Goal: Register for event/course

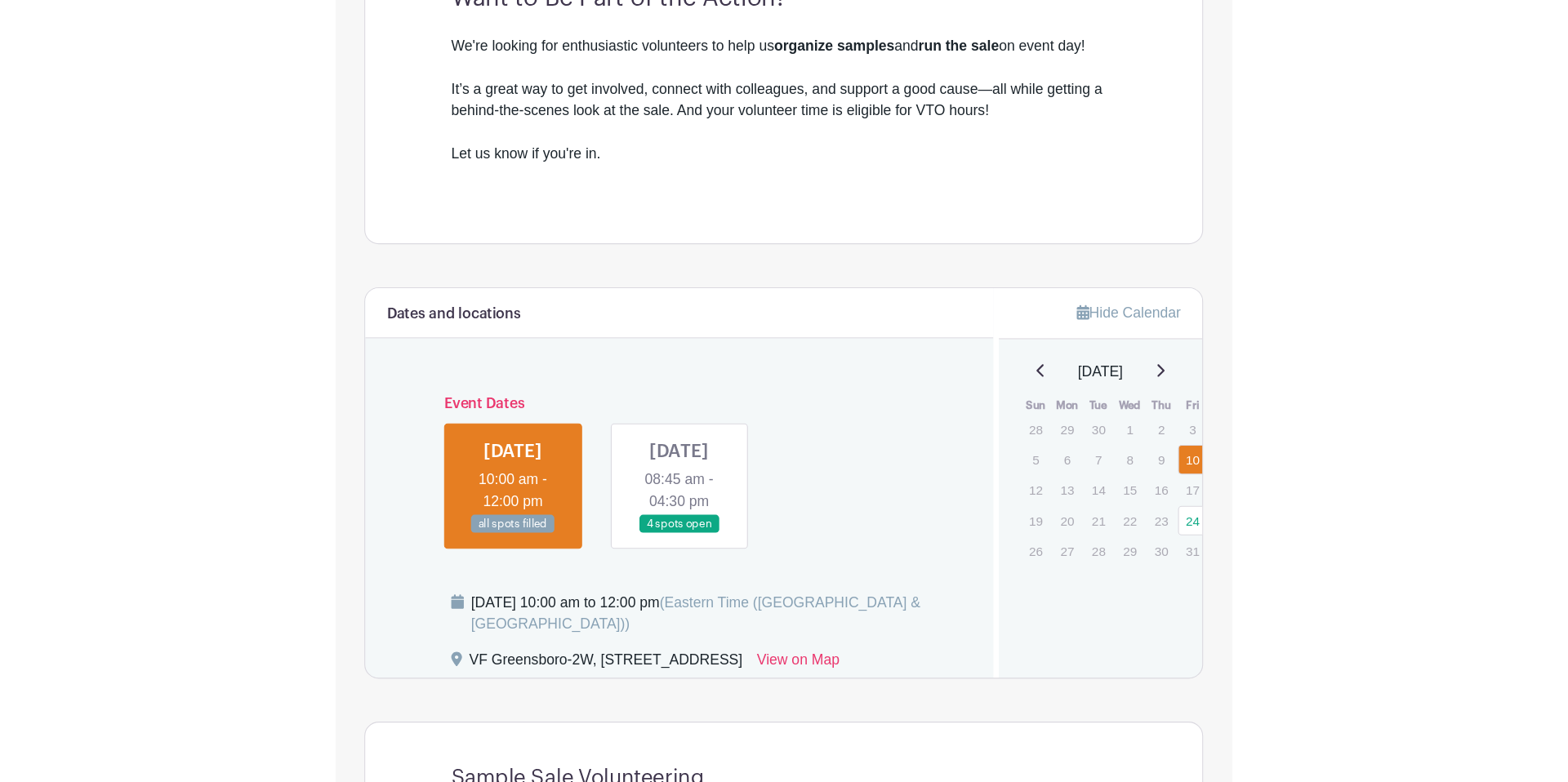
scroll to position [534, 0]
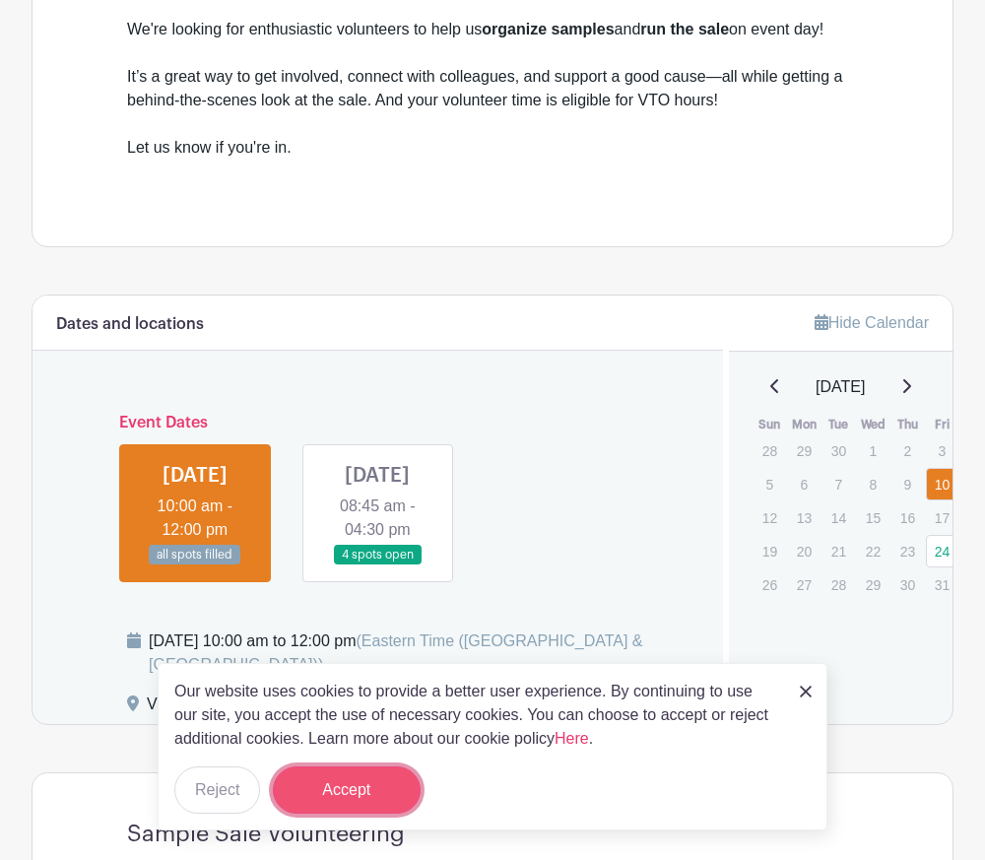
click at [313, 792] on button "Accept" at bounding box center [347, 790] width 148 height 47
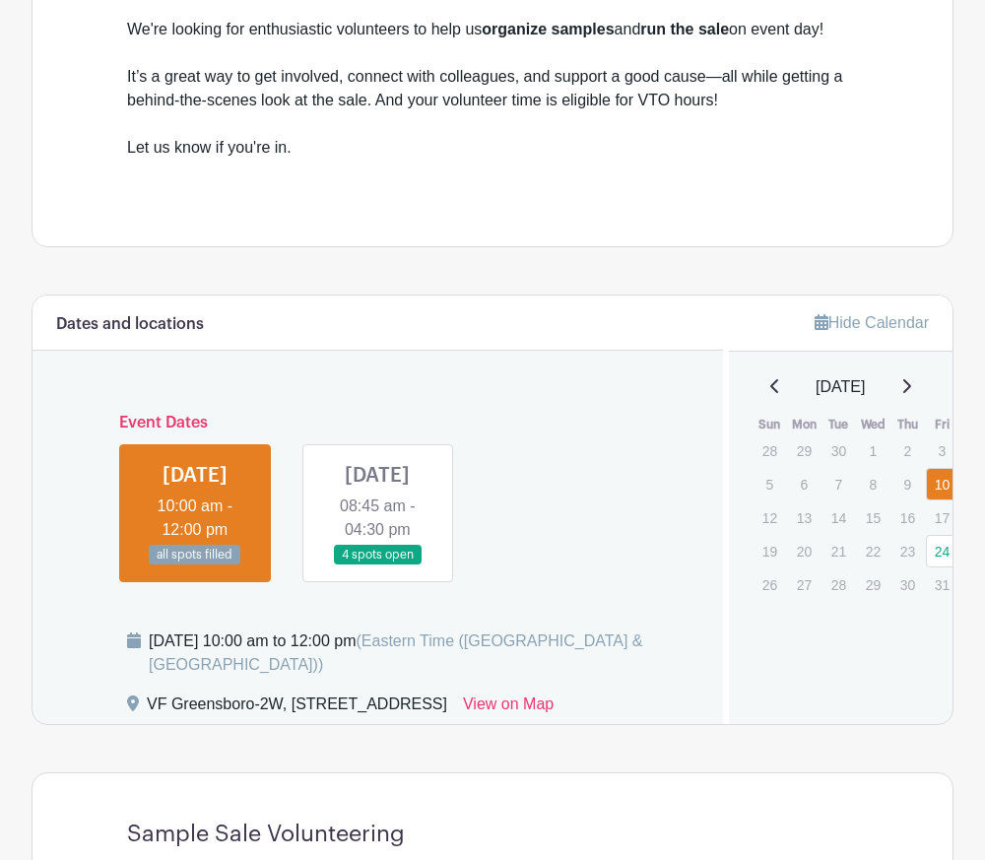
click at [377, 566] on link at bounding box center [377, 566] width 0 height 0
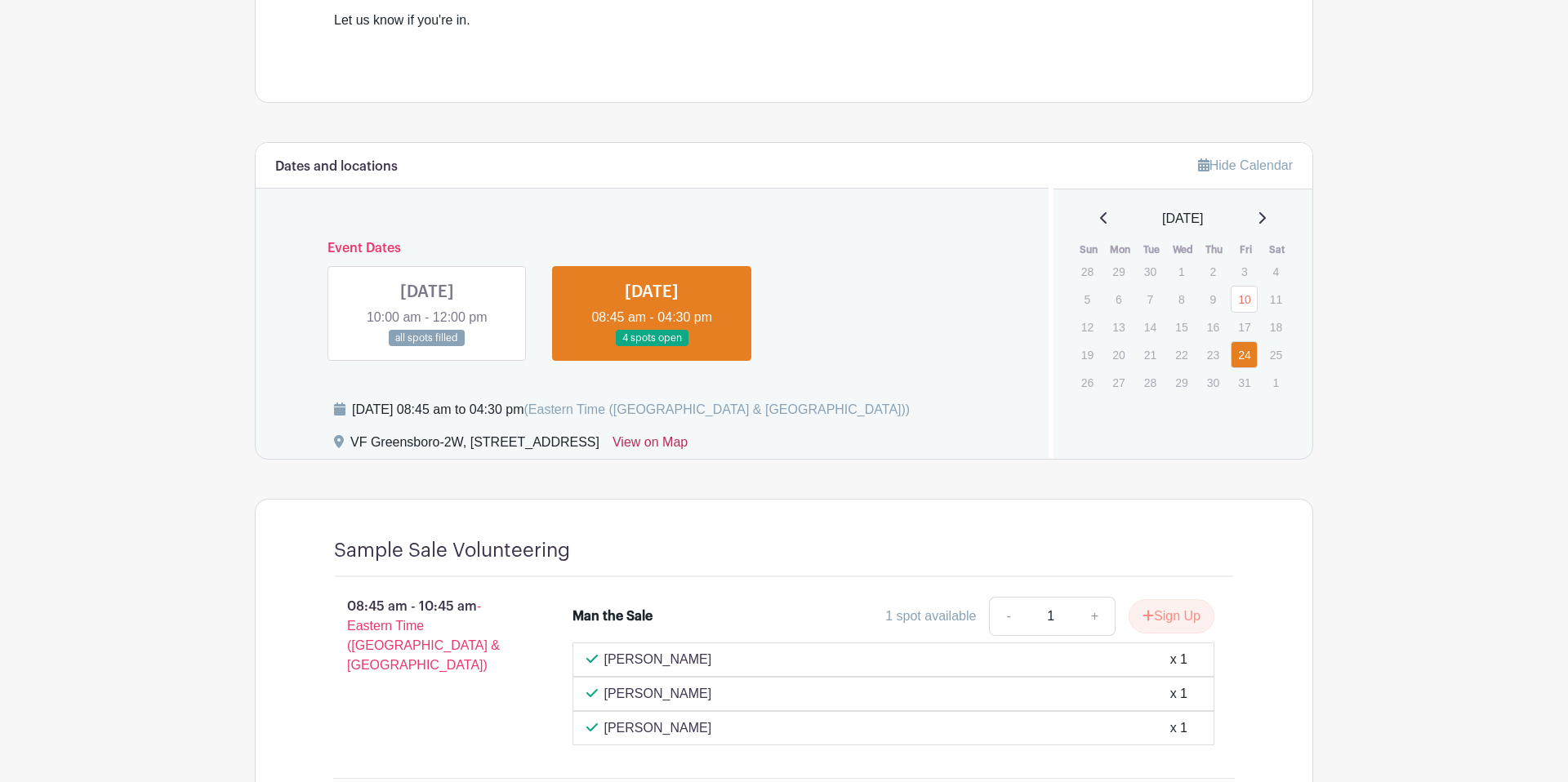
scroll to position [613, 0]
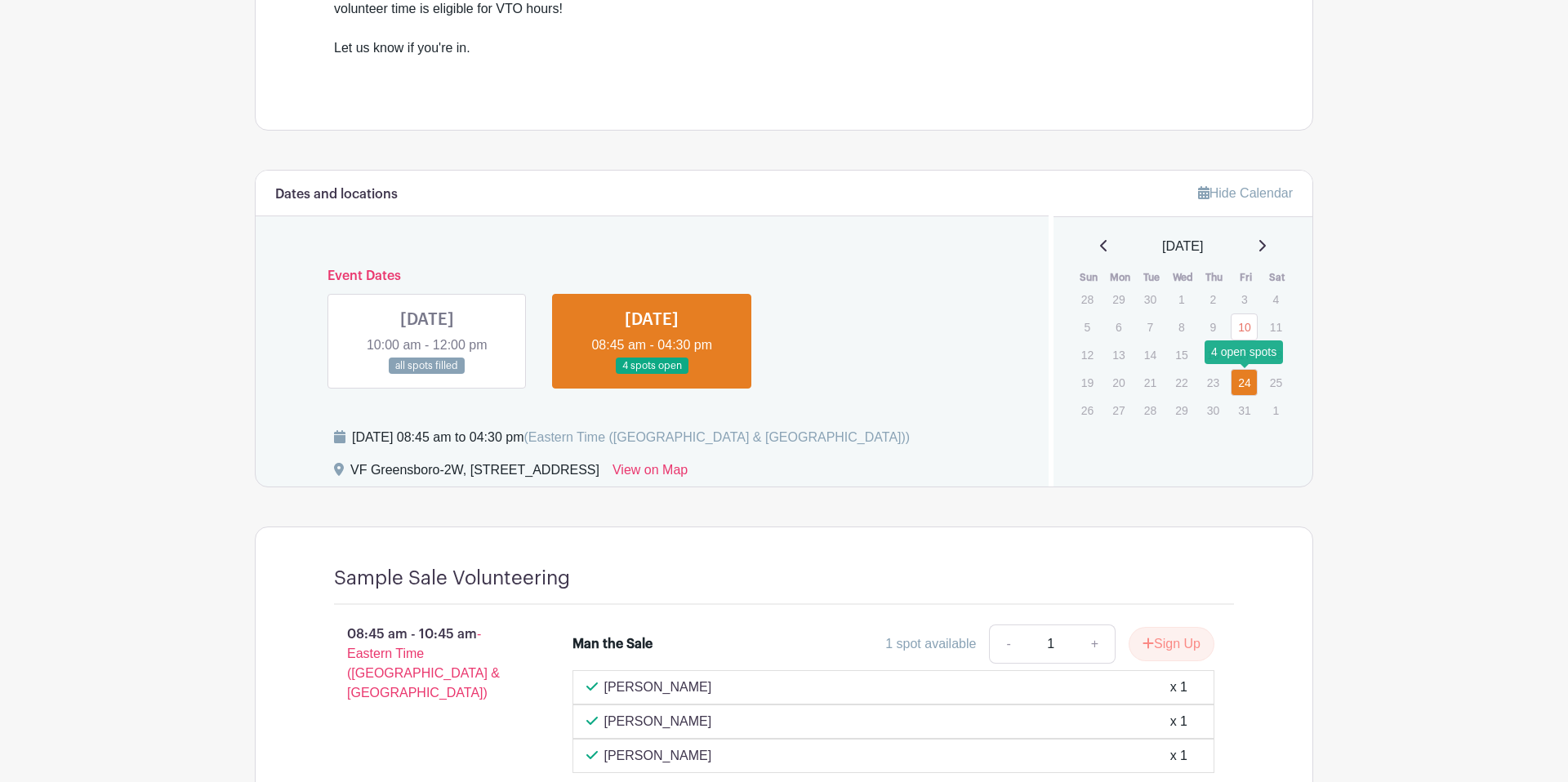
click at [815, 376] on link "24" at bounding box center [1244, 382] width 27 height 27
click at [651, 374] on link at bounding box center [651, 374] width 0 height 0
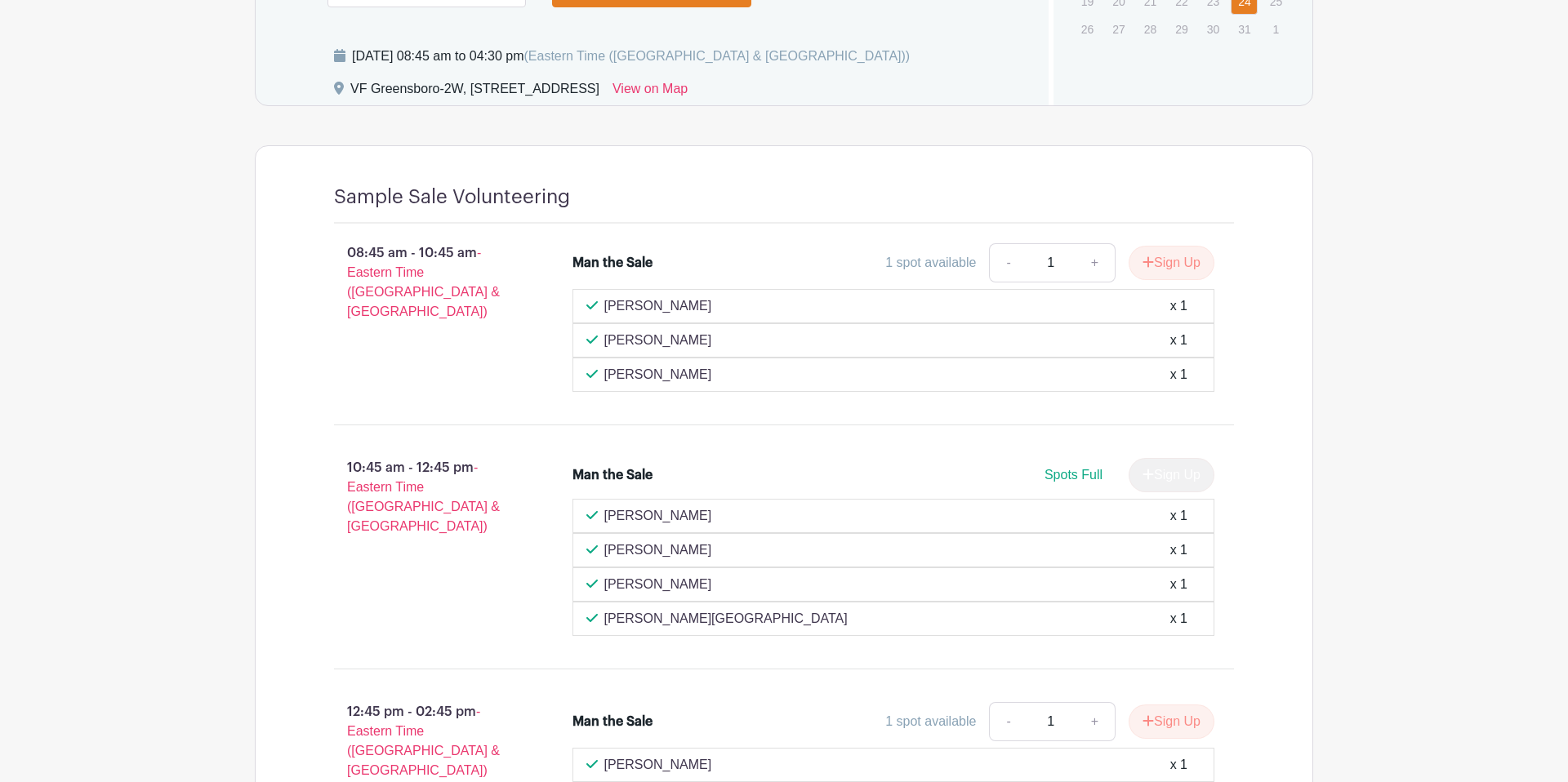
scroll to position [1000, 0]
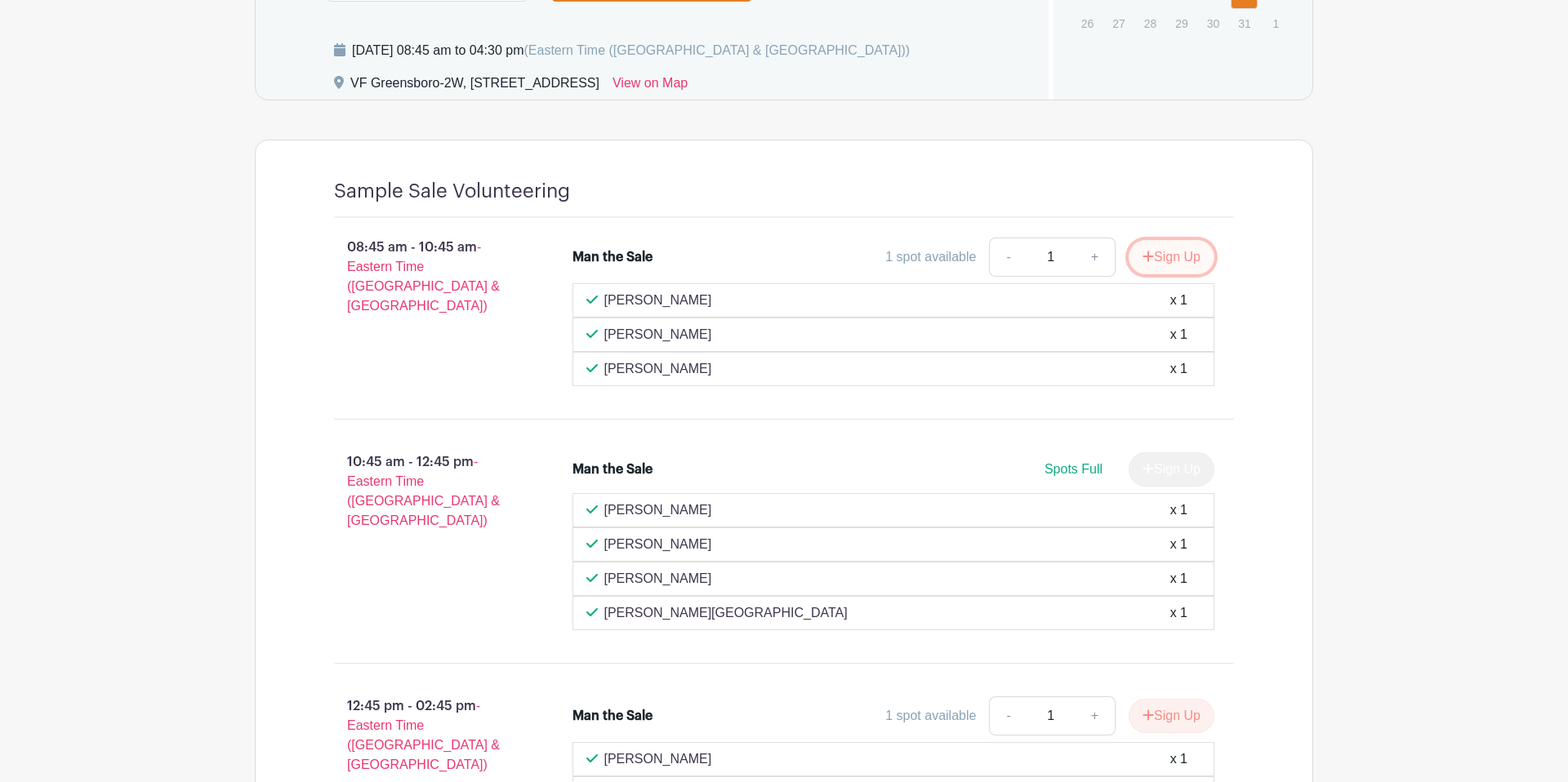
click at [815, 249] on button "Sign Up" at bounding box center [1171, 257] width 85 height 34
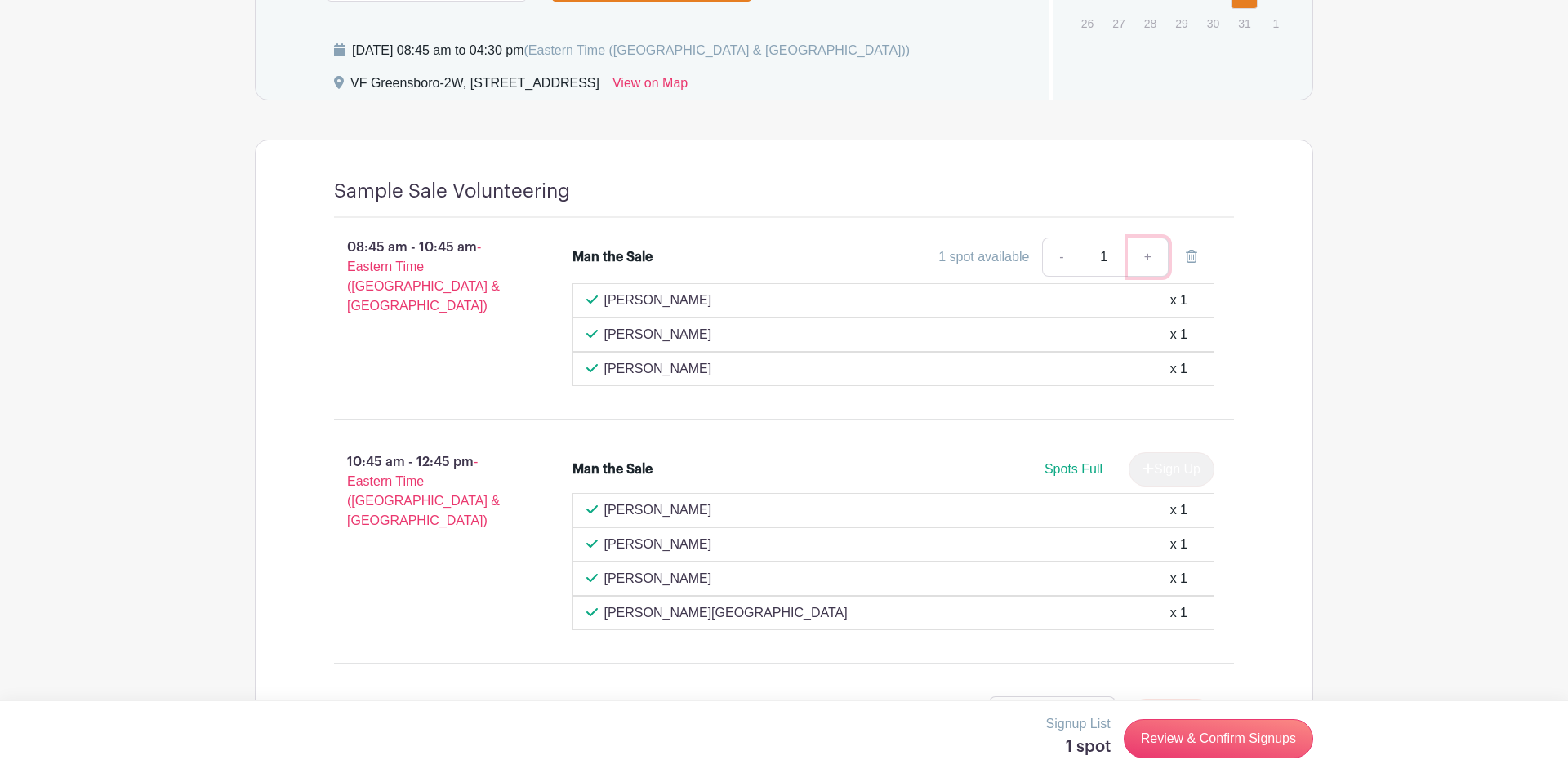
click at [815, 252] on link "+" at bounding box center [1148, 257] width 41 height 39
click at [815, 263] on link "+" at bounding box center [1148, 257] width 41 height 39
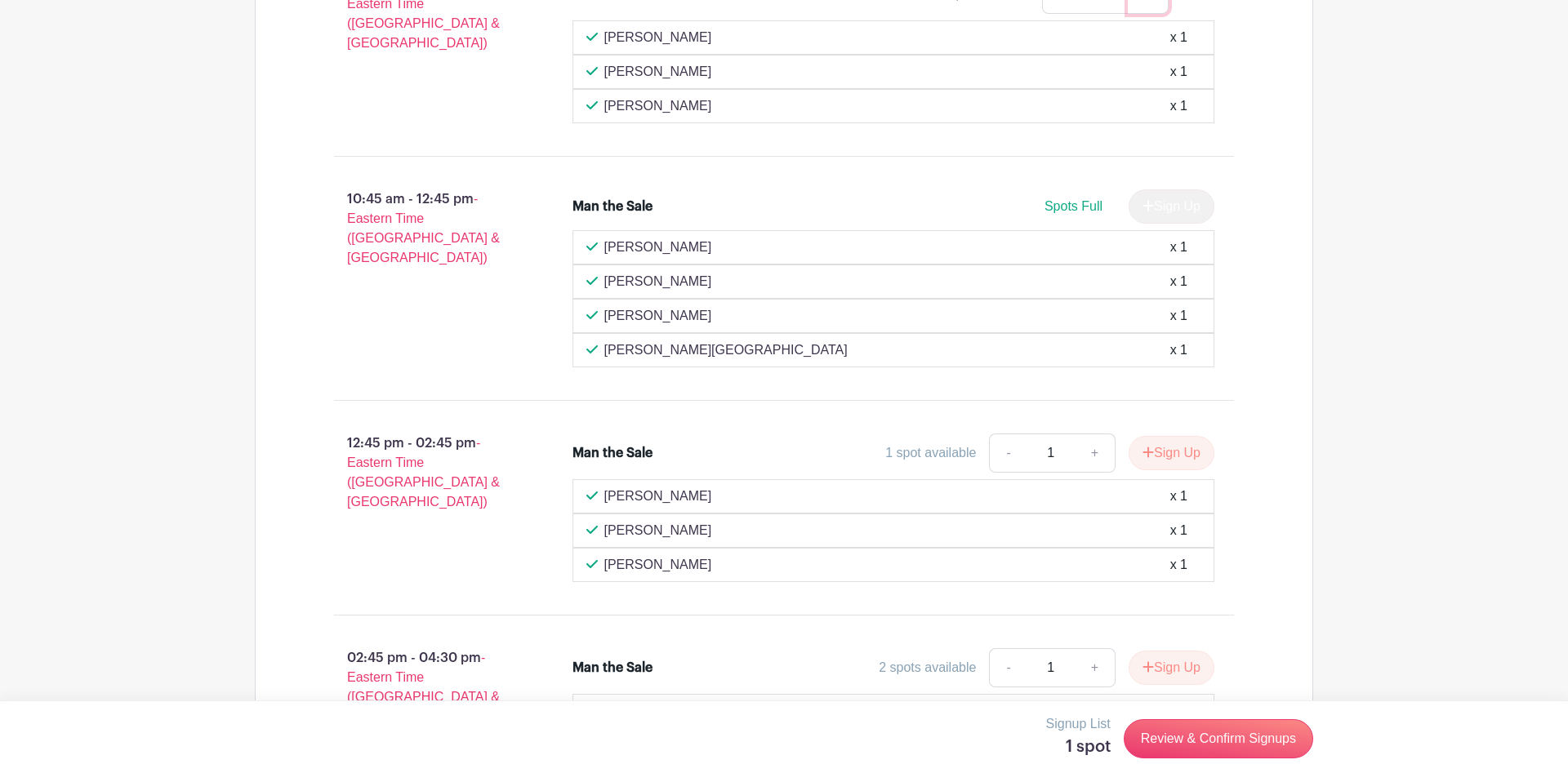
scroll to position [1305, 0]
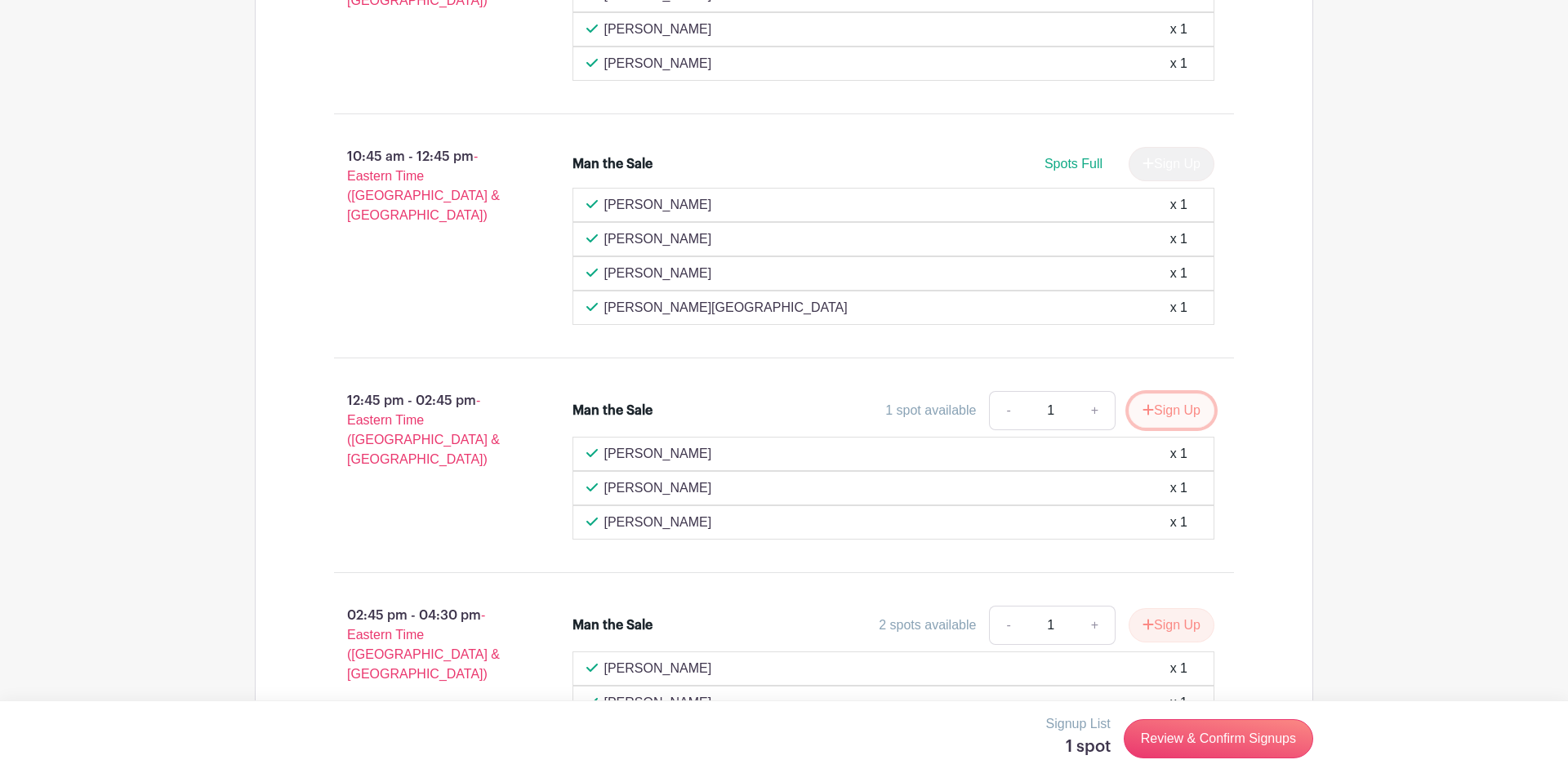
click at [815, 413] on icon "submit" at bounding box center [1148, 410] width 12 height 13
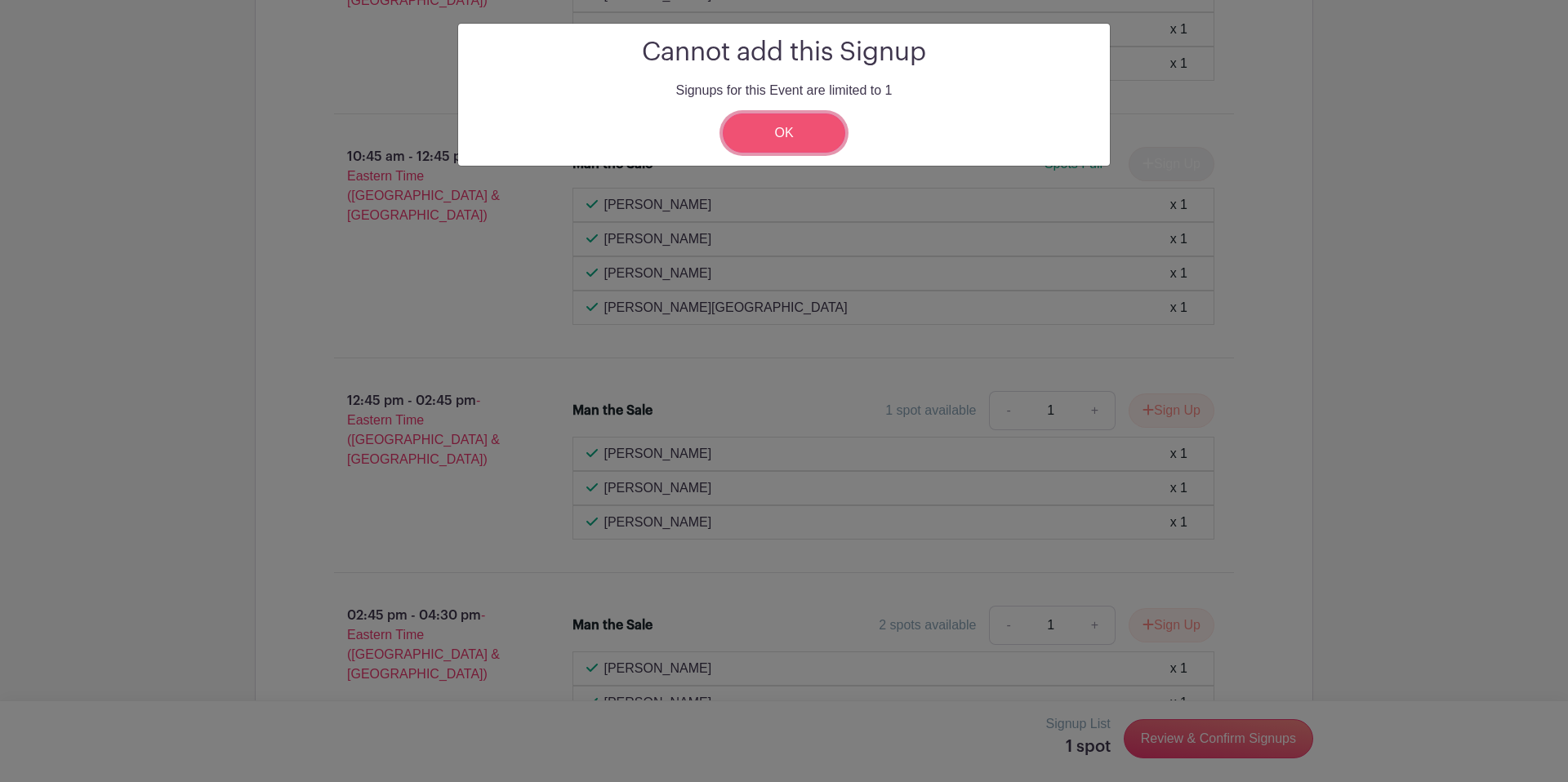
click at [777, 130] on link "OK" at bounding box center [784, 133] width 123 height 39
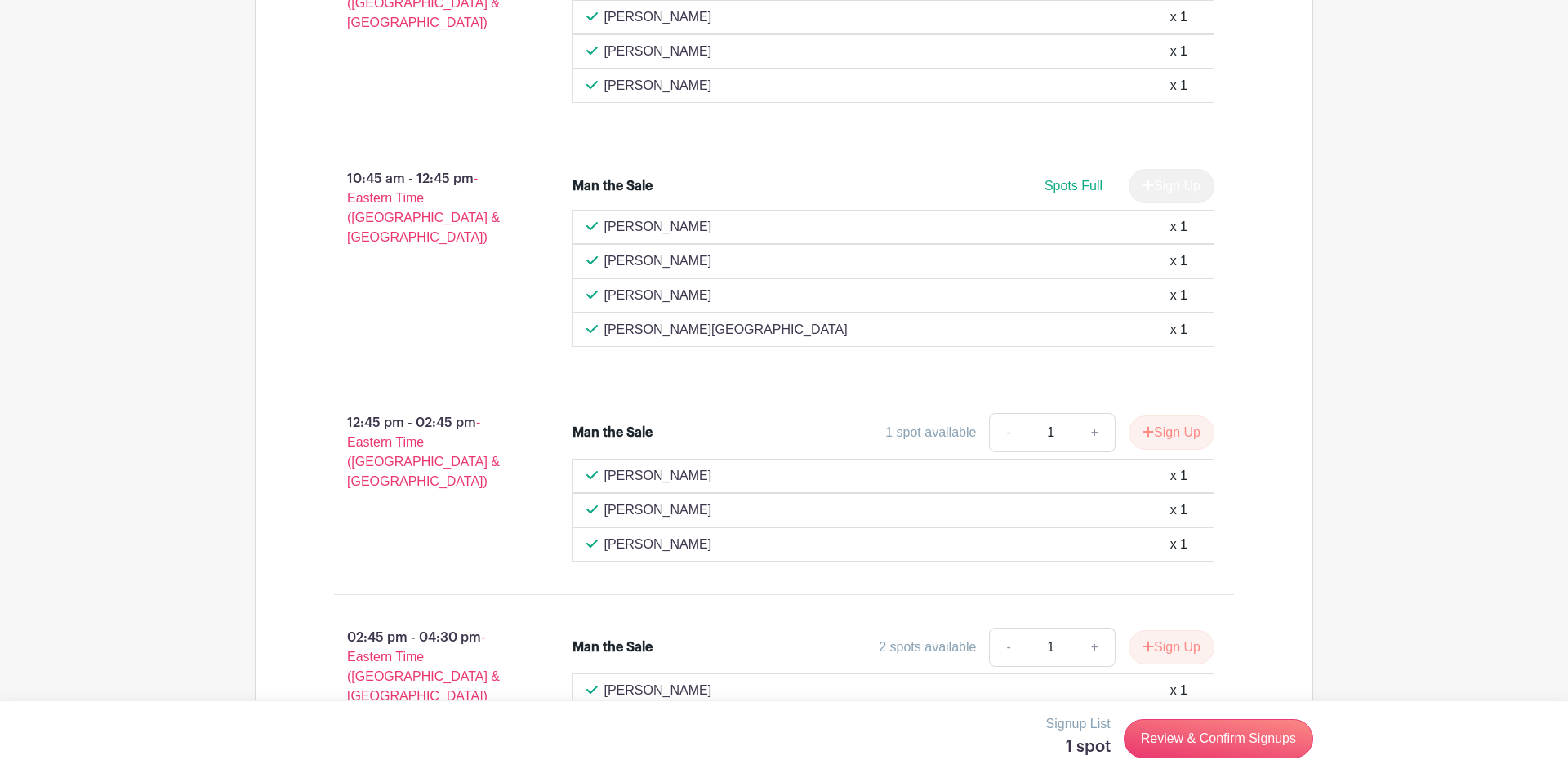
scroll to position [1401, 0]
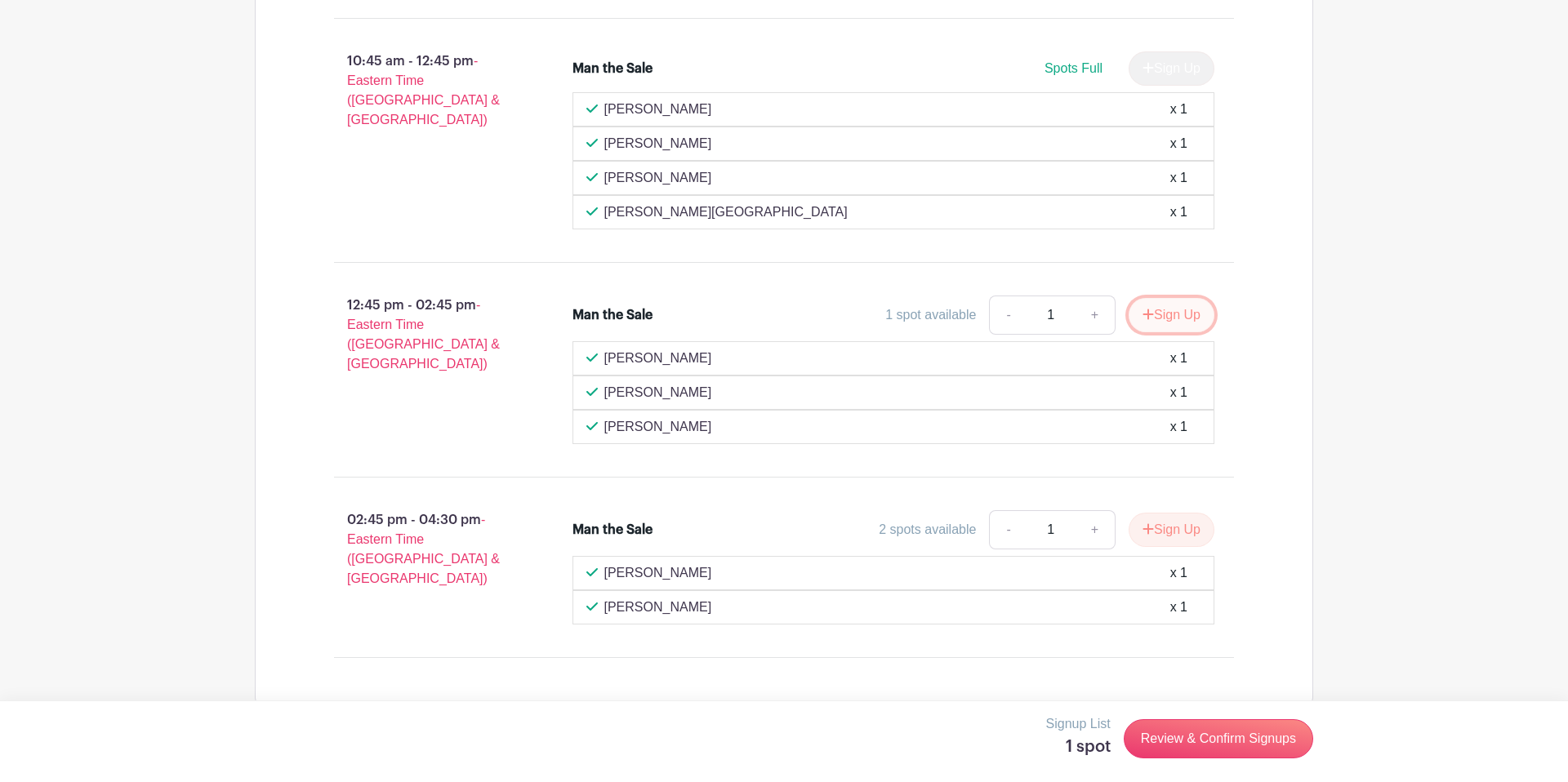
click at [815, 314] on button "Sign Up" at bounding box center [1171, 315] width 85 height 34
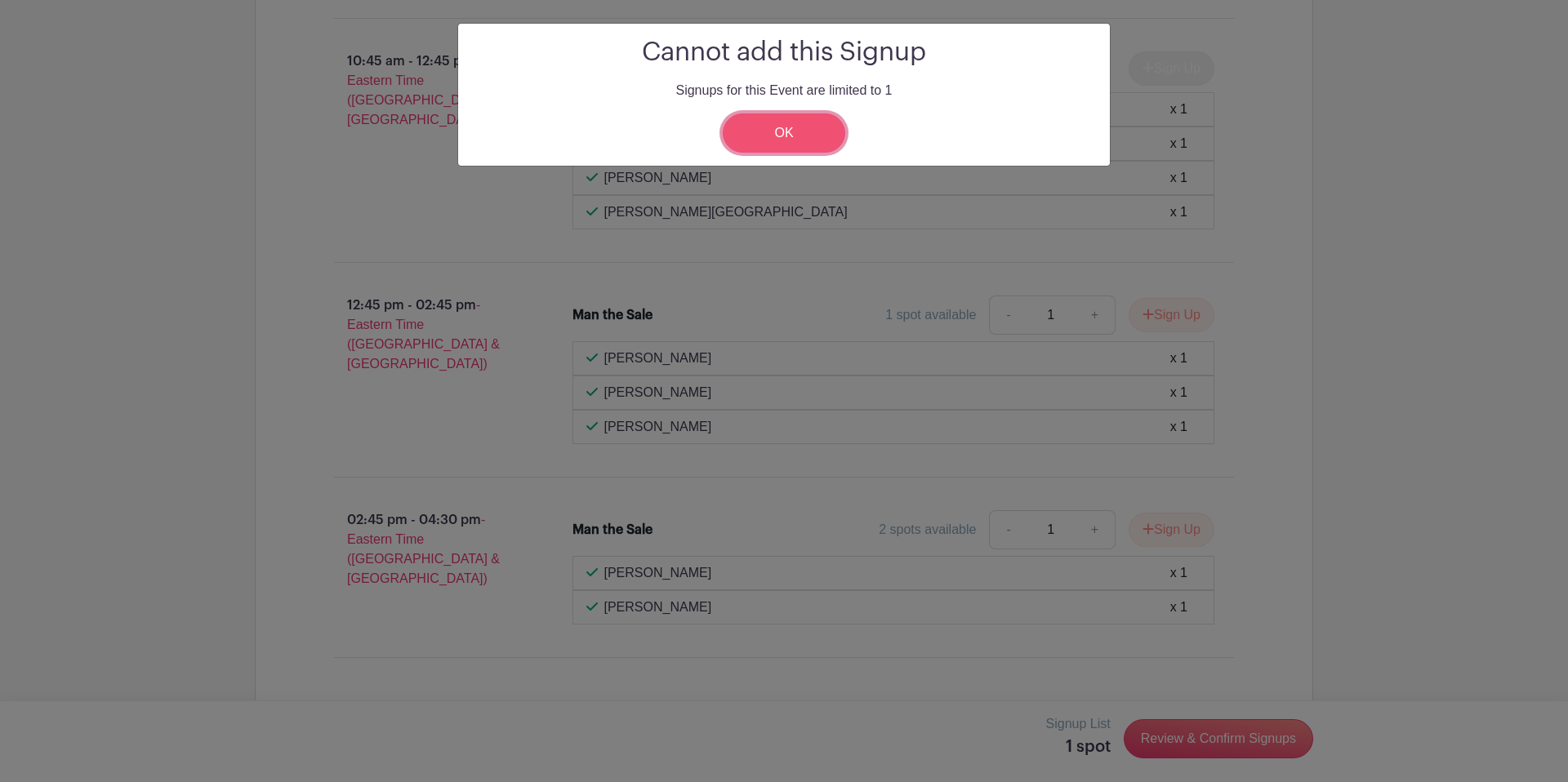
click at [787, 134] on link "OK" at bounding box center [784, 133] width 123 height 39
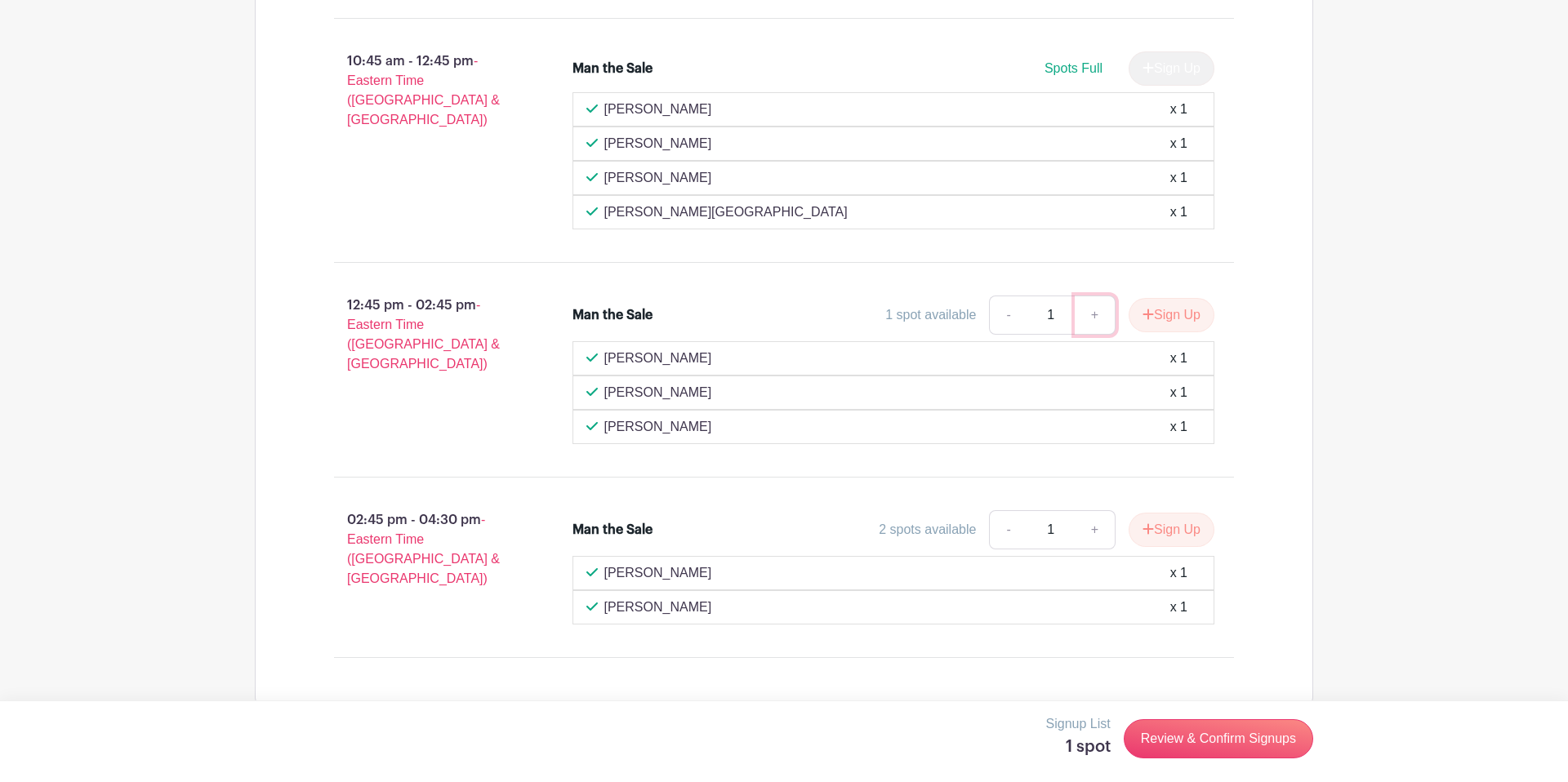
click at [815, 318] on link "+" at bounding box center [1095, 315] width 41 height 39
click at [815, 313] on button "Sign Up" at bounding box center [1171, 315] width 85 height 34
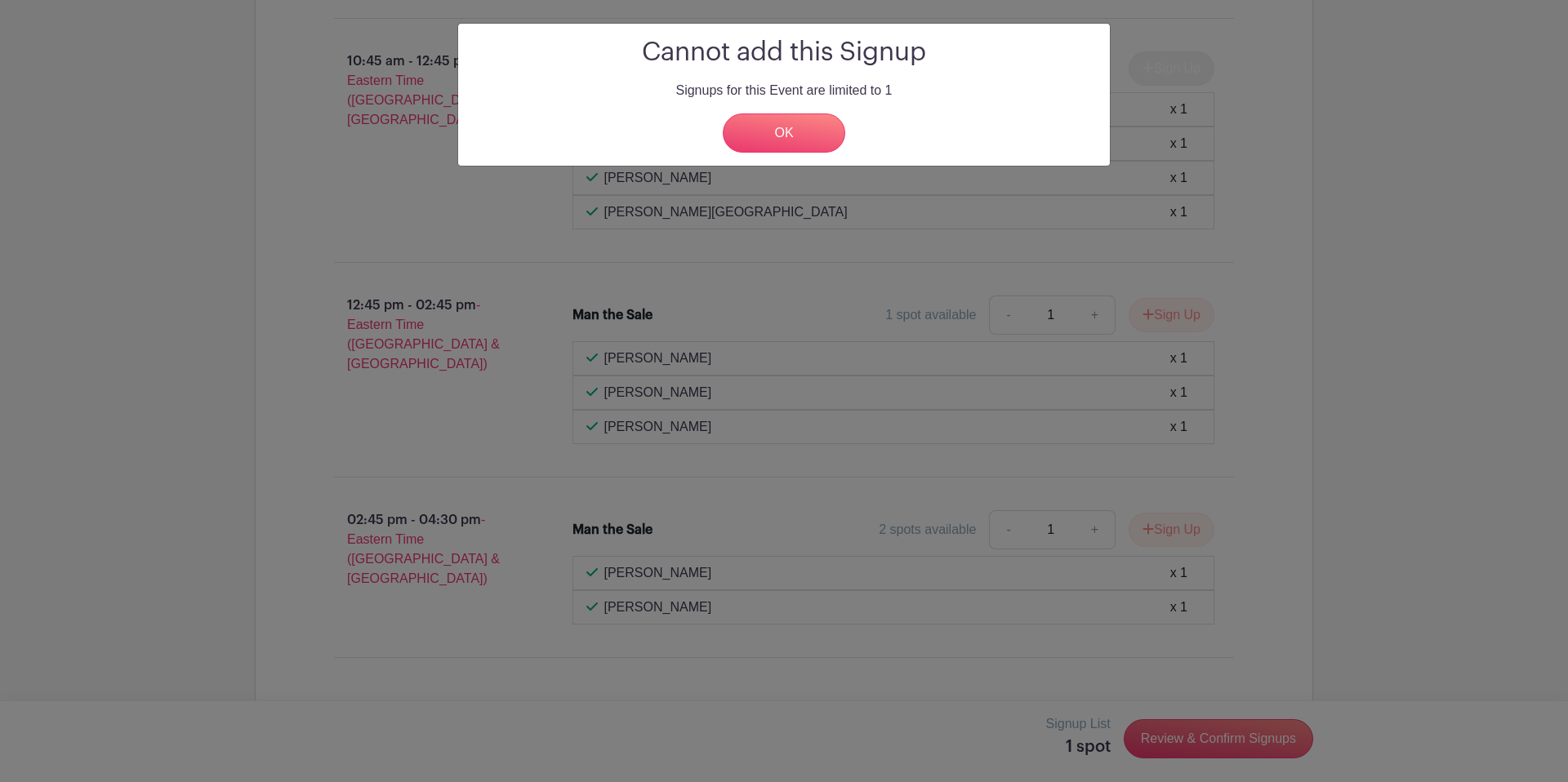
click at [772, 110] on div "Cannot add this Signup Signups for this Event are limited to 1 OK" at bounding box center [783, 94] width 626 height 116
click at [781, 142] on link "OK" at bounding box center [784, 133] width 123 height 39
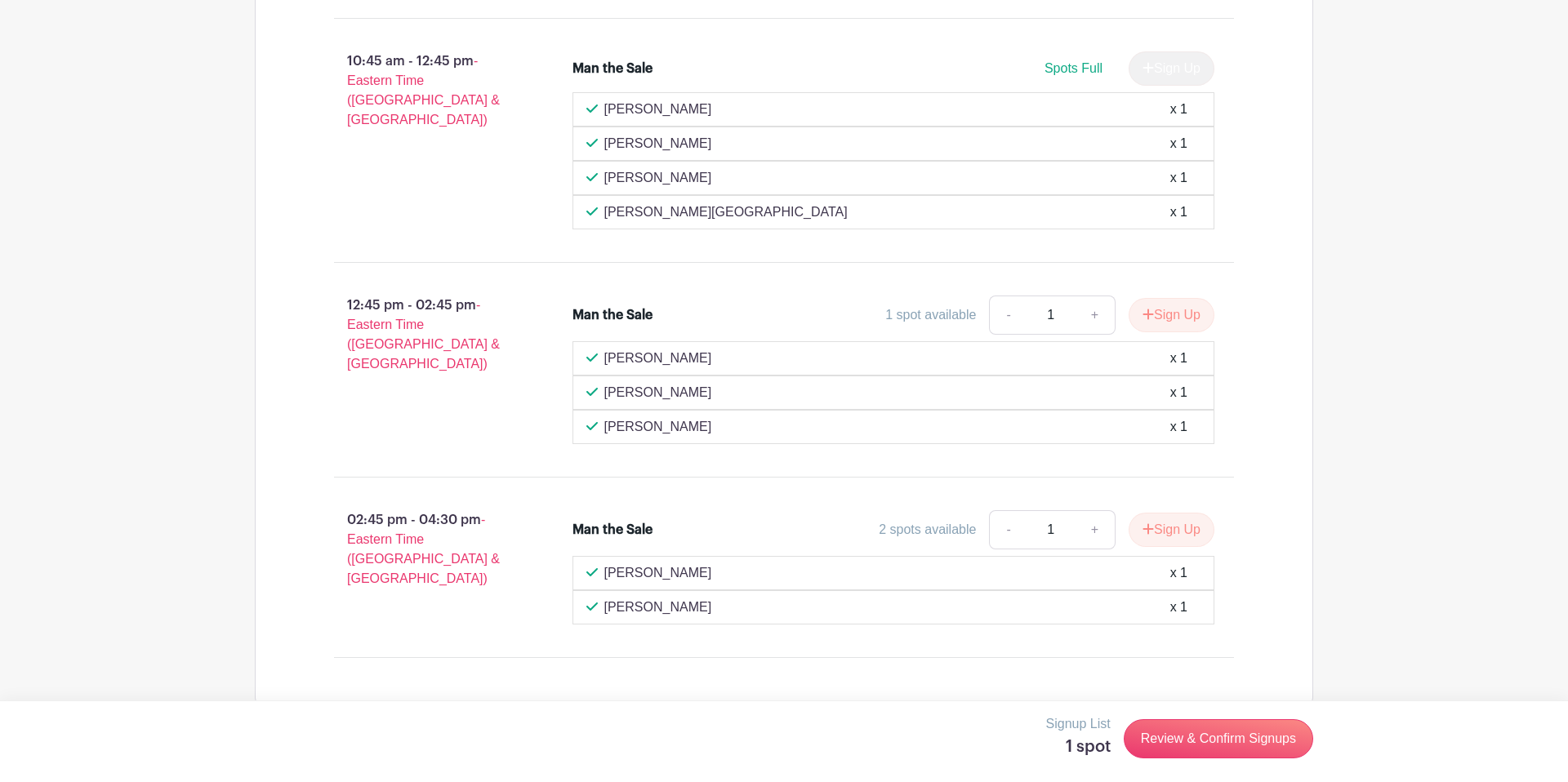
scroll to position [1431, 0]
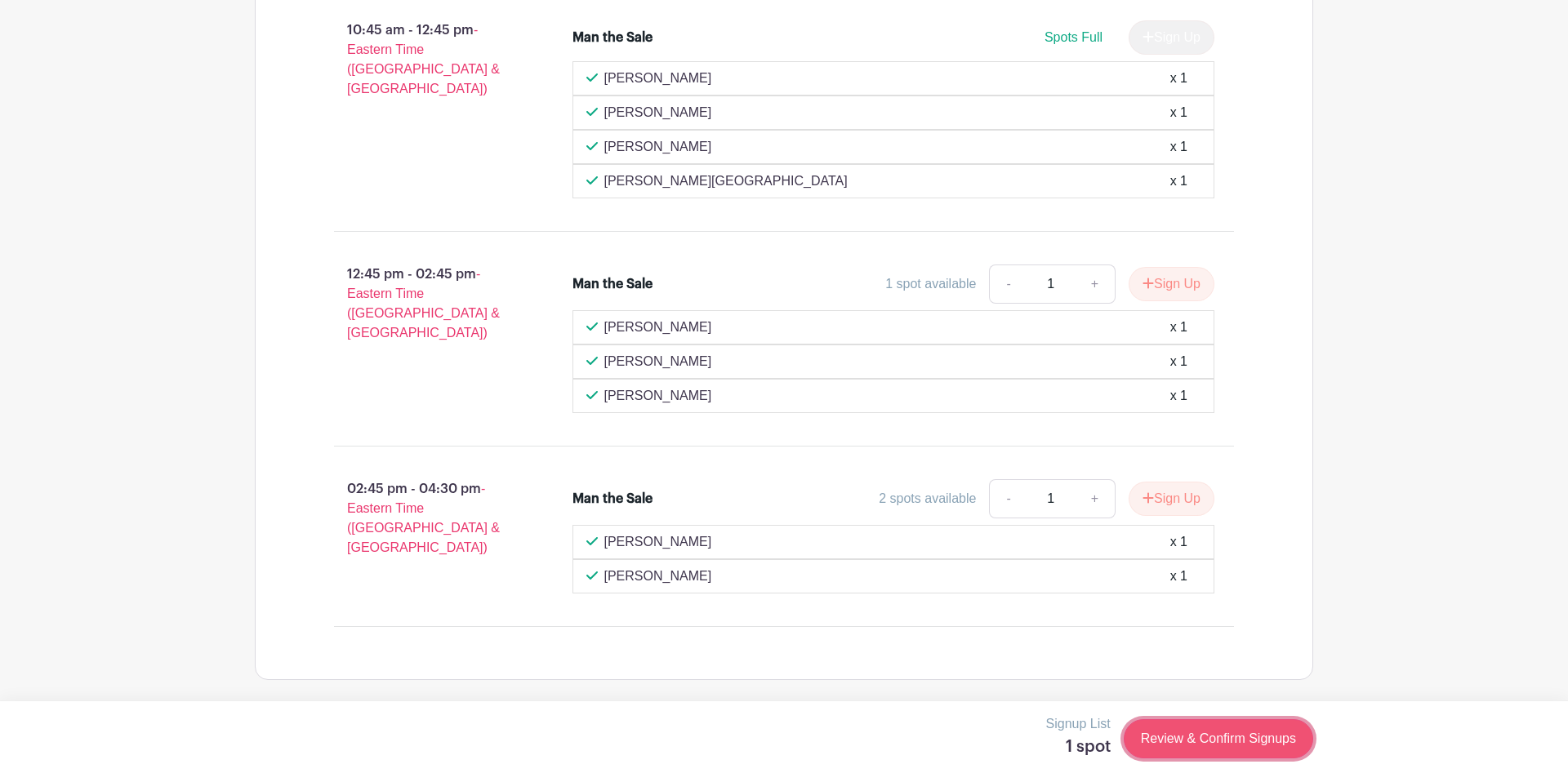
click at [815, 712] on link "Review & Confirm Signups" at bounding box center [1218, 738] width 190 height 39
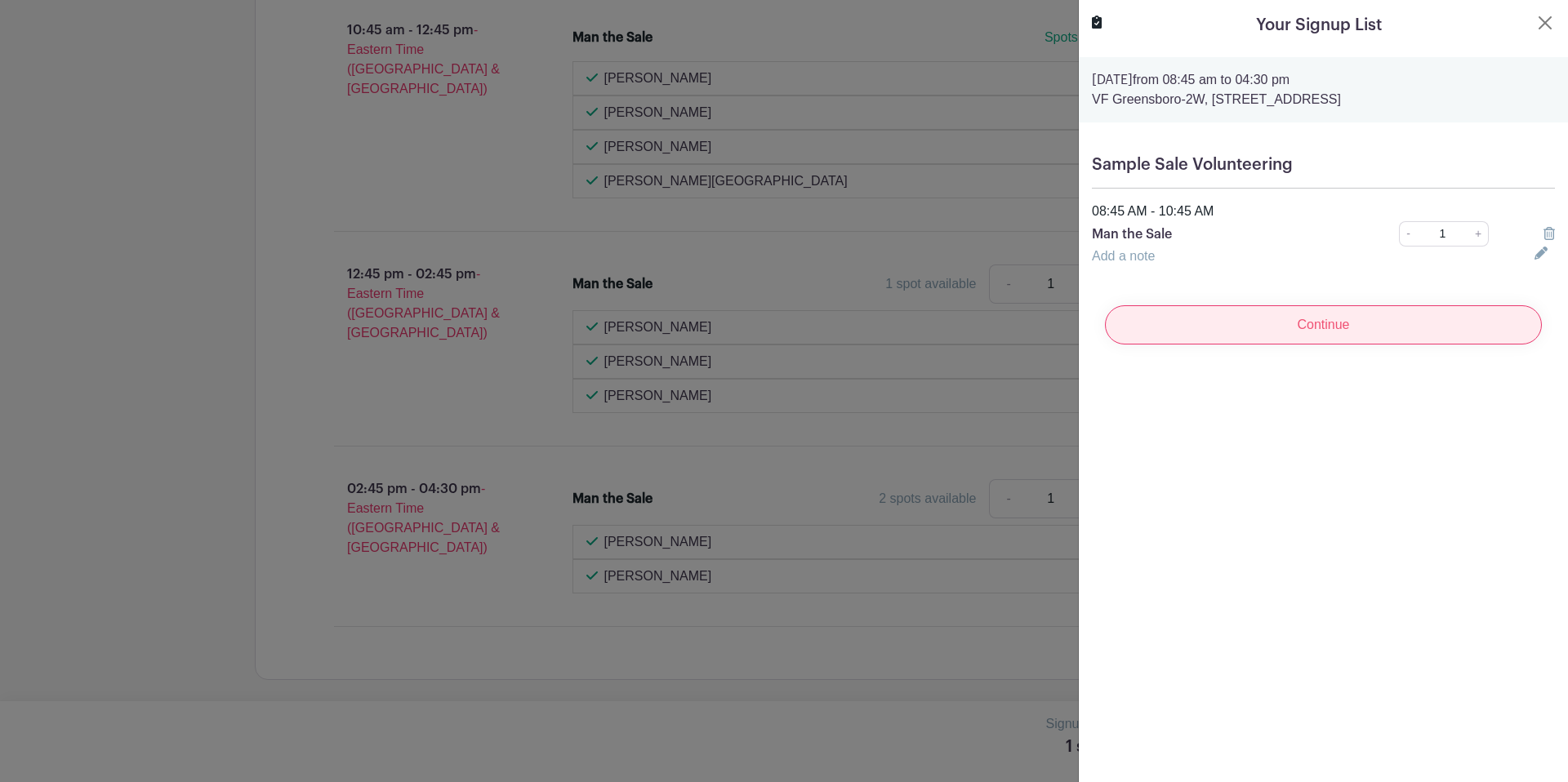
click at [815, 328] on input "Continue" at bounding box center [1323, 324] width 437 height 39
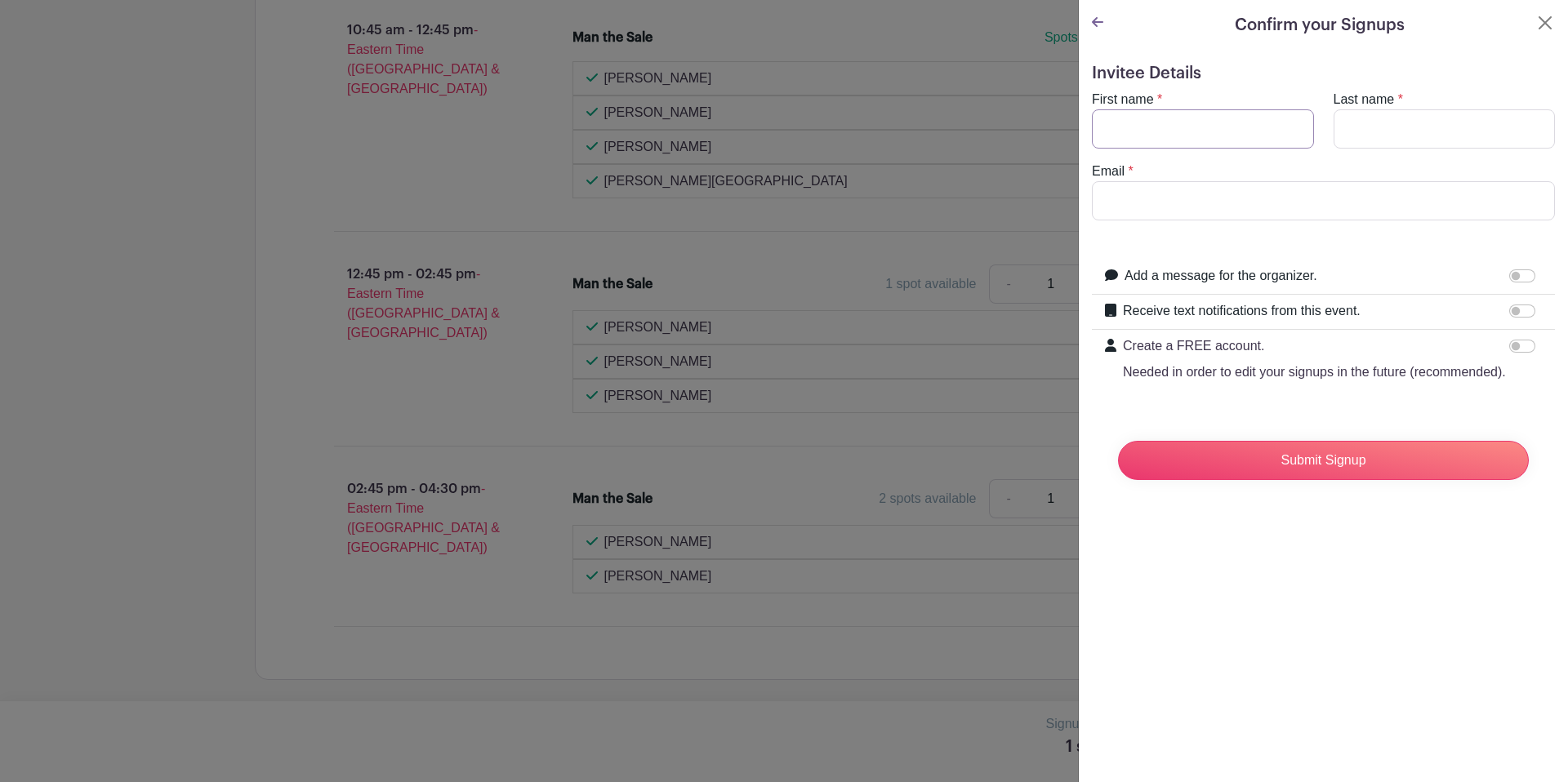
click at [815, 132] on input "First name" at bounding box center [1203, 128] width 222 height 39
type input "Bria"
click at [815, 136] on input "Last name" at bounding box center [1445, 128] width 222 height 39
type input "[PERSON_NAME]"
click at [815, 205] on input "Email" at bounding box center [1323, 200] width 463 height 39
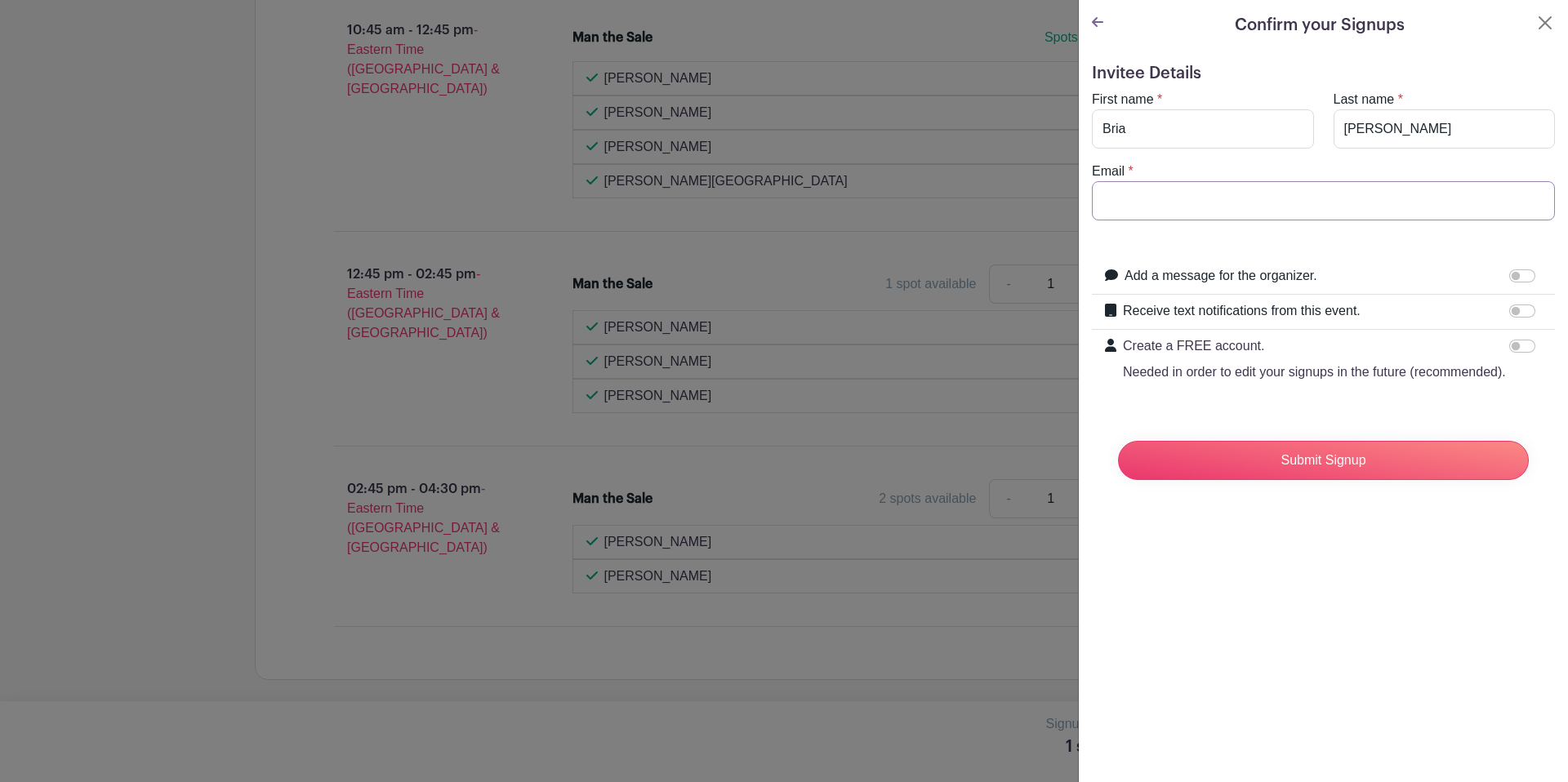
type input "[EMAIL_ADDRESS][DOMAIN_NAME]"
click at [815, 280] on input "Add a message for the organizer." at bounding box center [1522, 276] width 27 height 13
checkbox input "true"
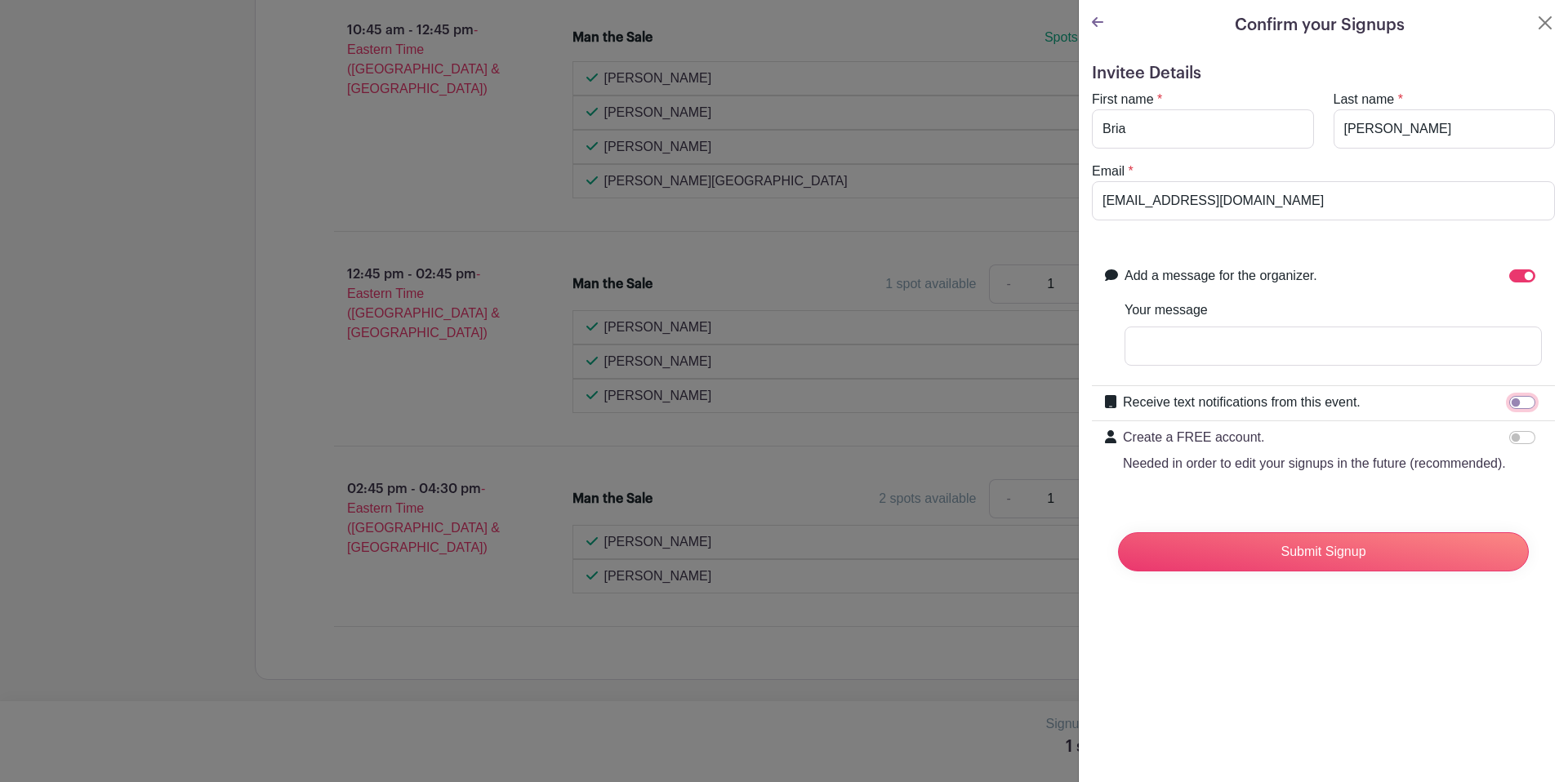
click at [815, 402] on input "Receive text notifications from this event." at bounding box center [1522, 403] width 27 height 13
checkbox input "true"
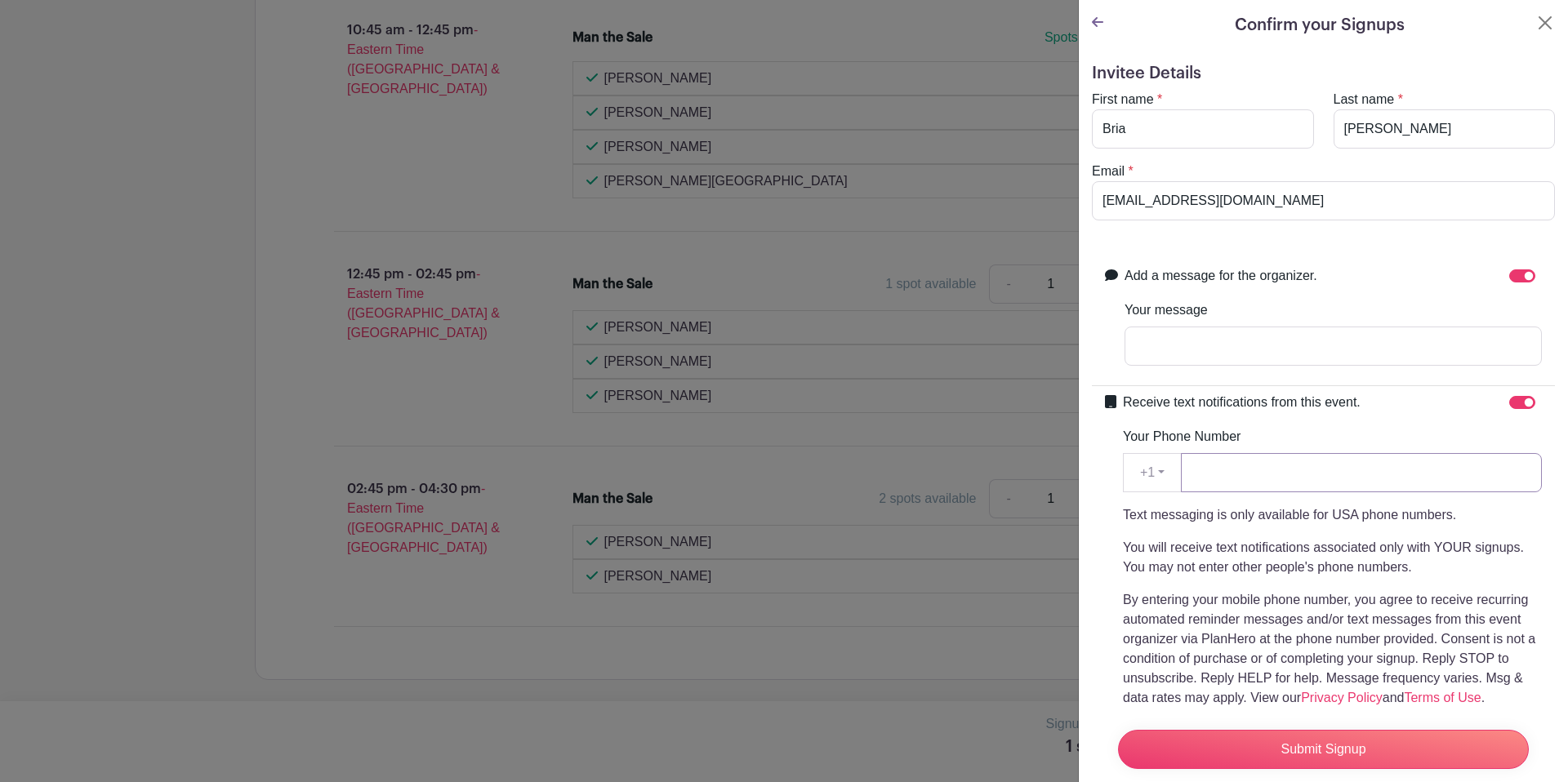
click at [815, 478] on input "Your Phone Number" at bounding box center [1361, 472] width 361 height 39
type input "9105287012"
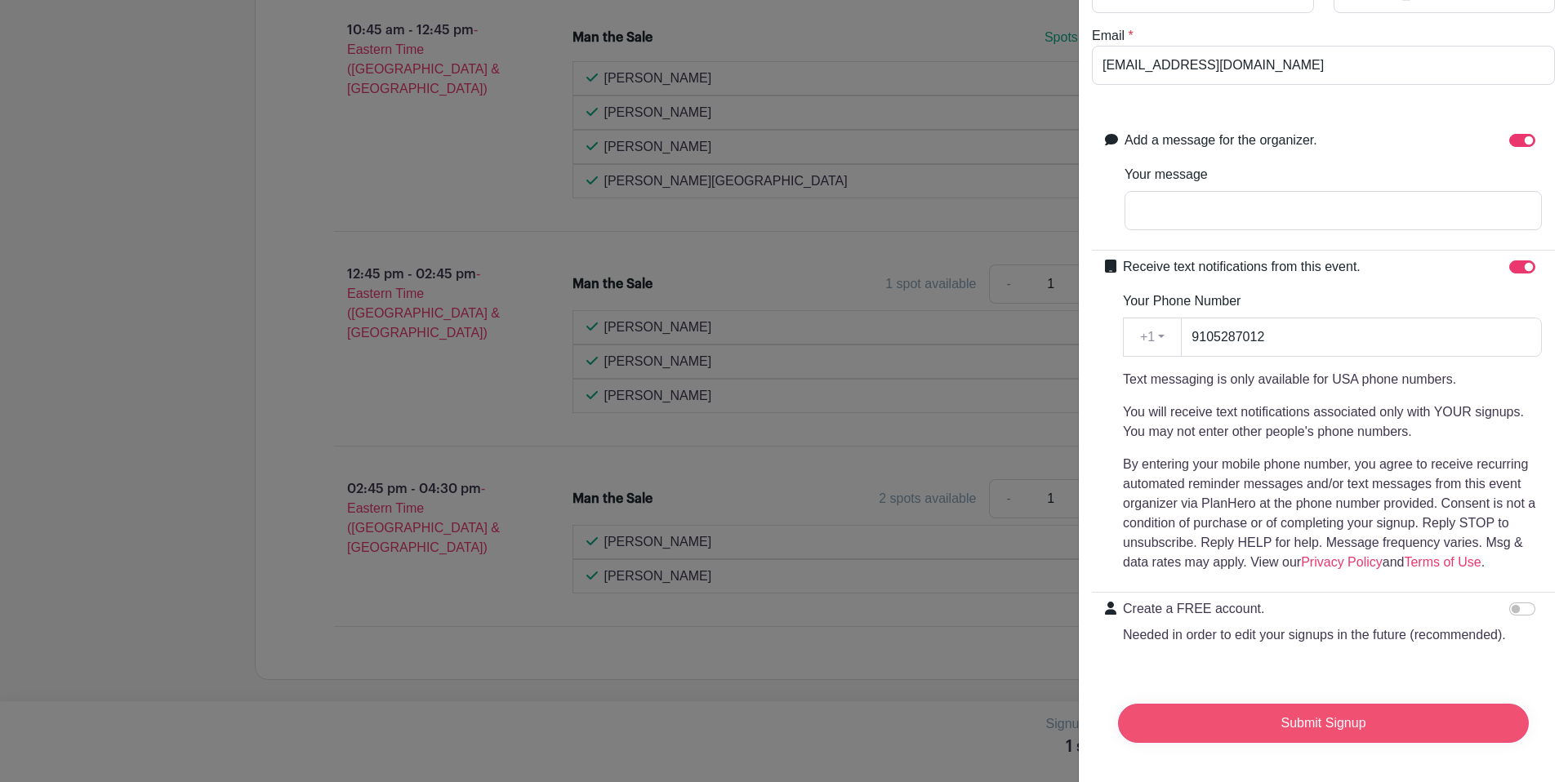
click at [815, 712] on input "Submit Signup" at bounding box center [1324, 722] width 411 height 39
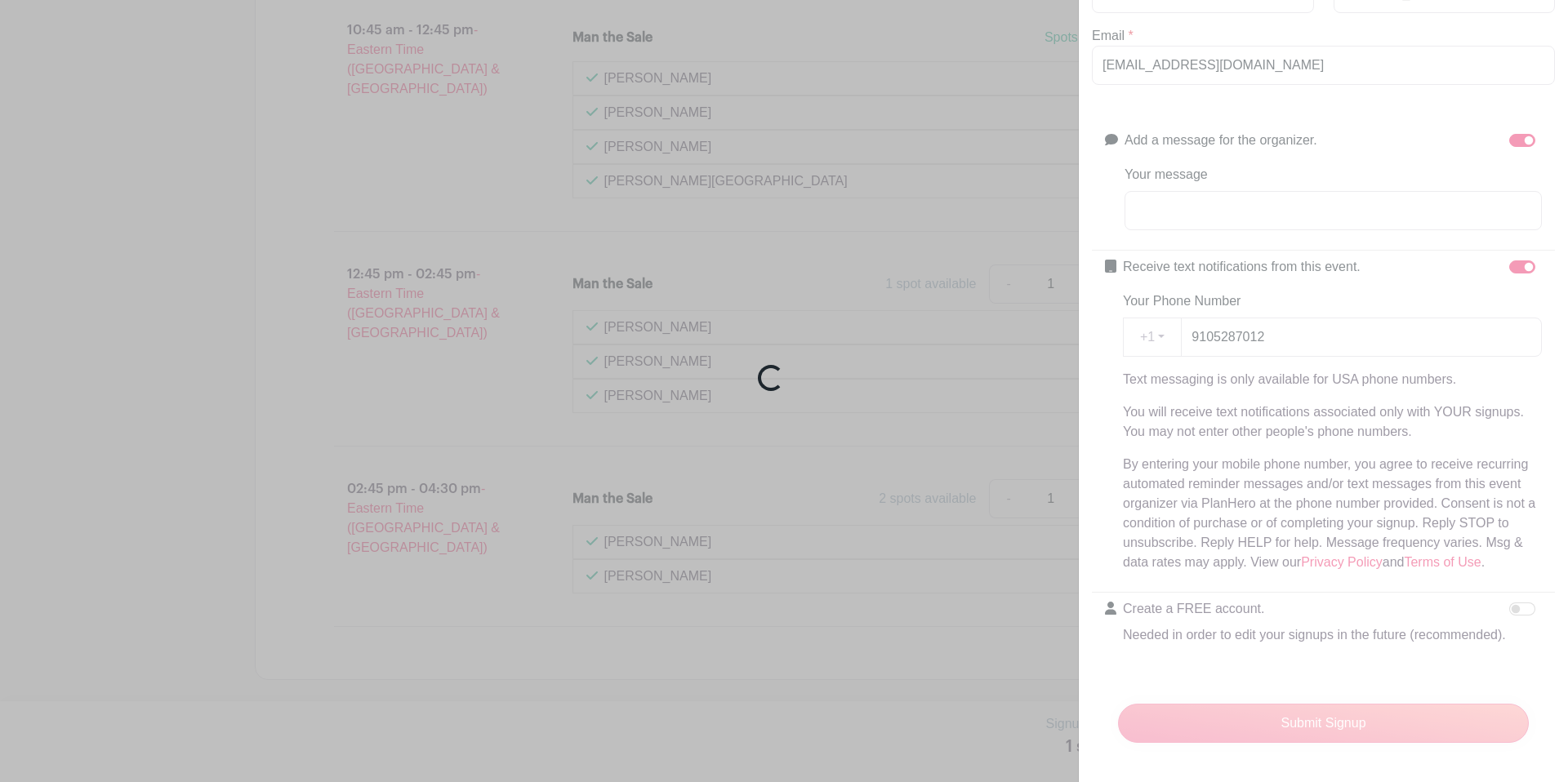
scroll to position [1461, 0]
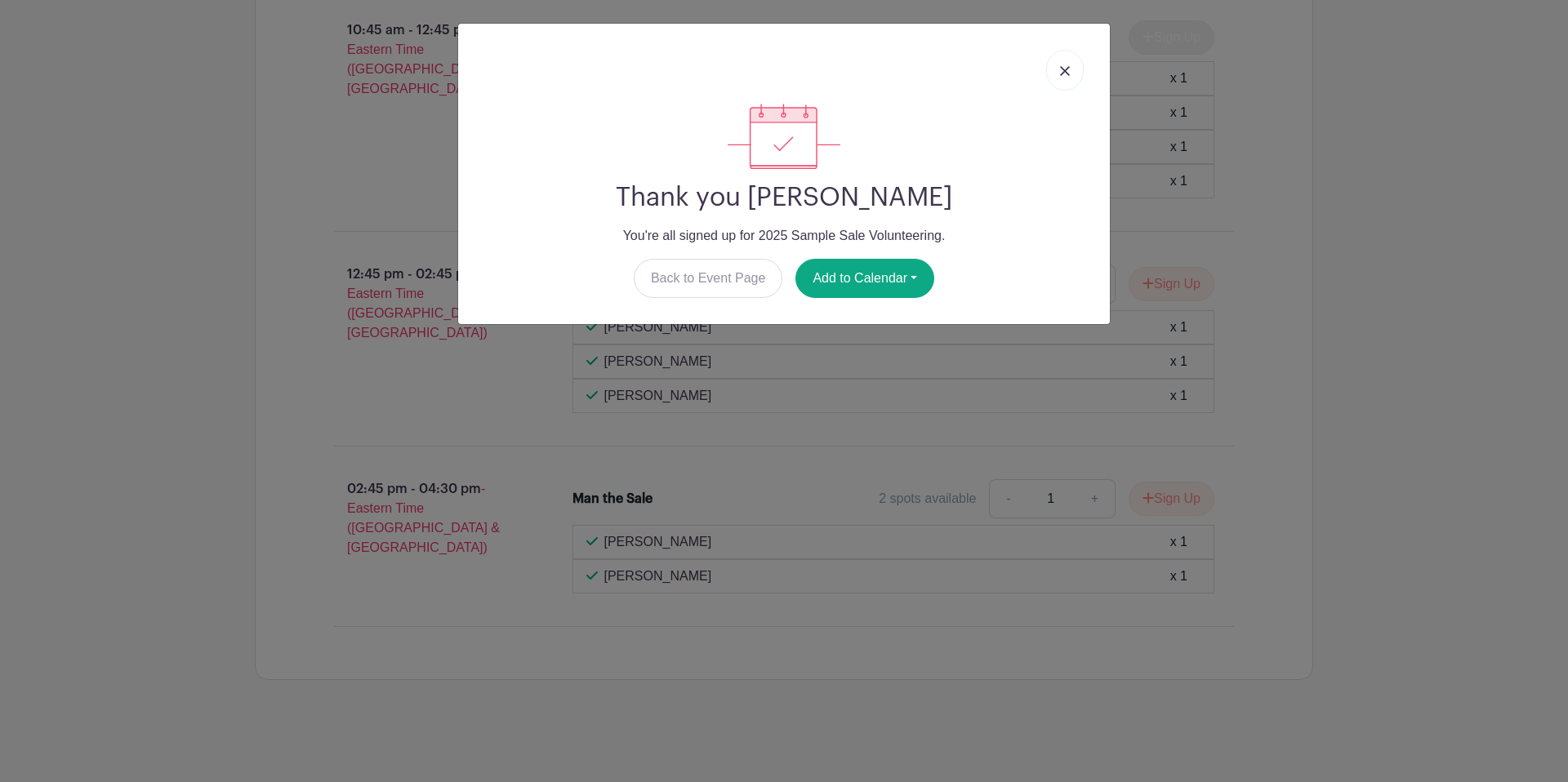
click at [815, 73] on img at bounding box center [1065, 71] width 10 height 10
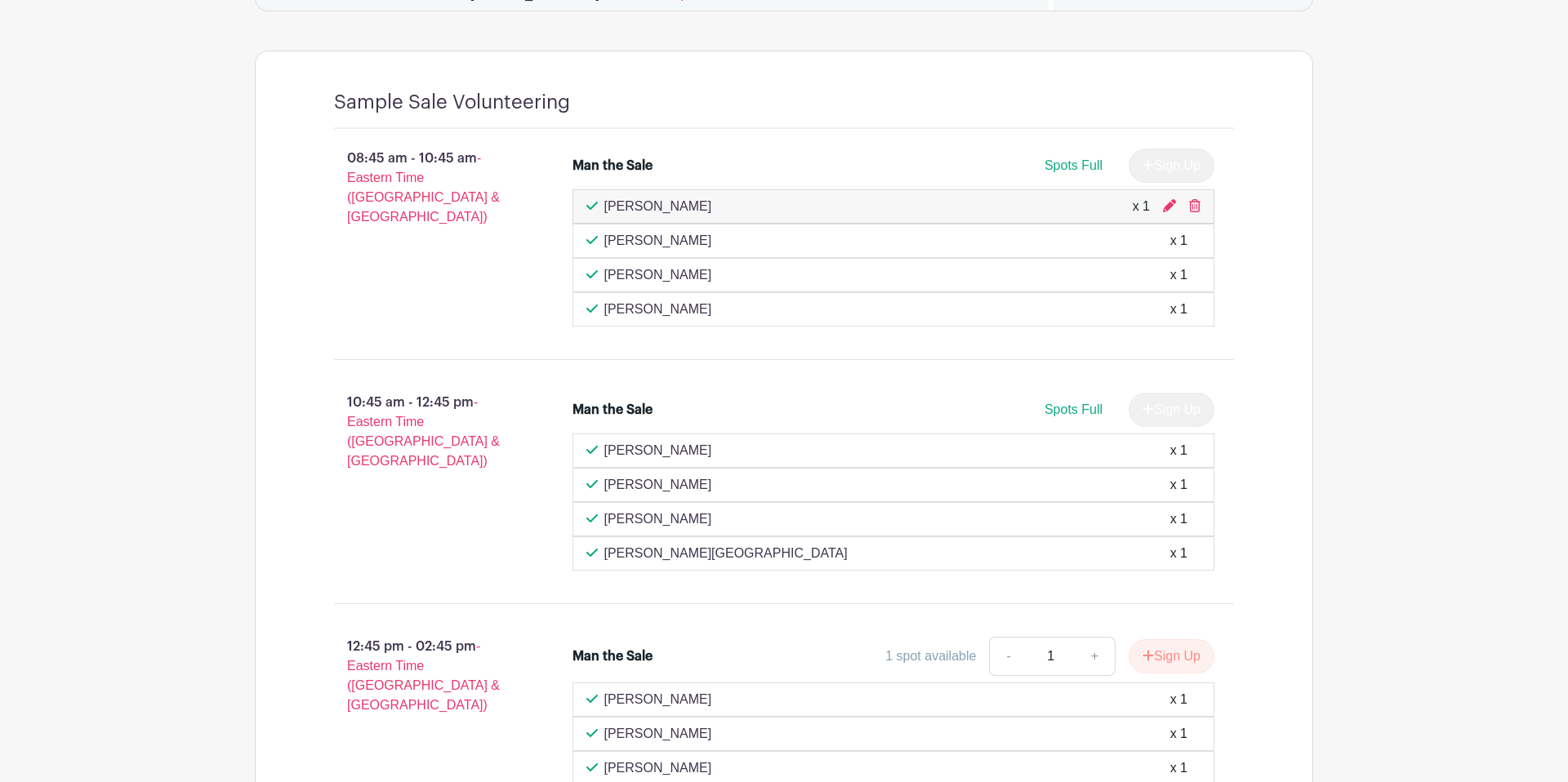
scroll to position [1156, 0]
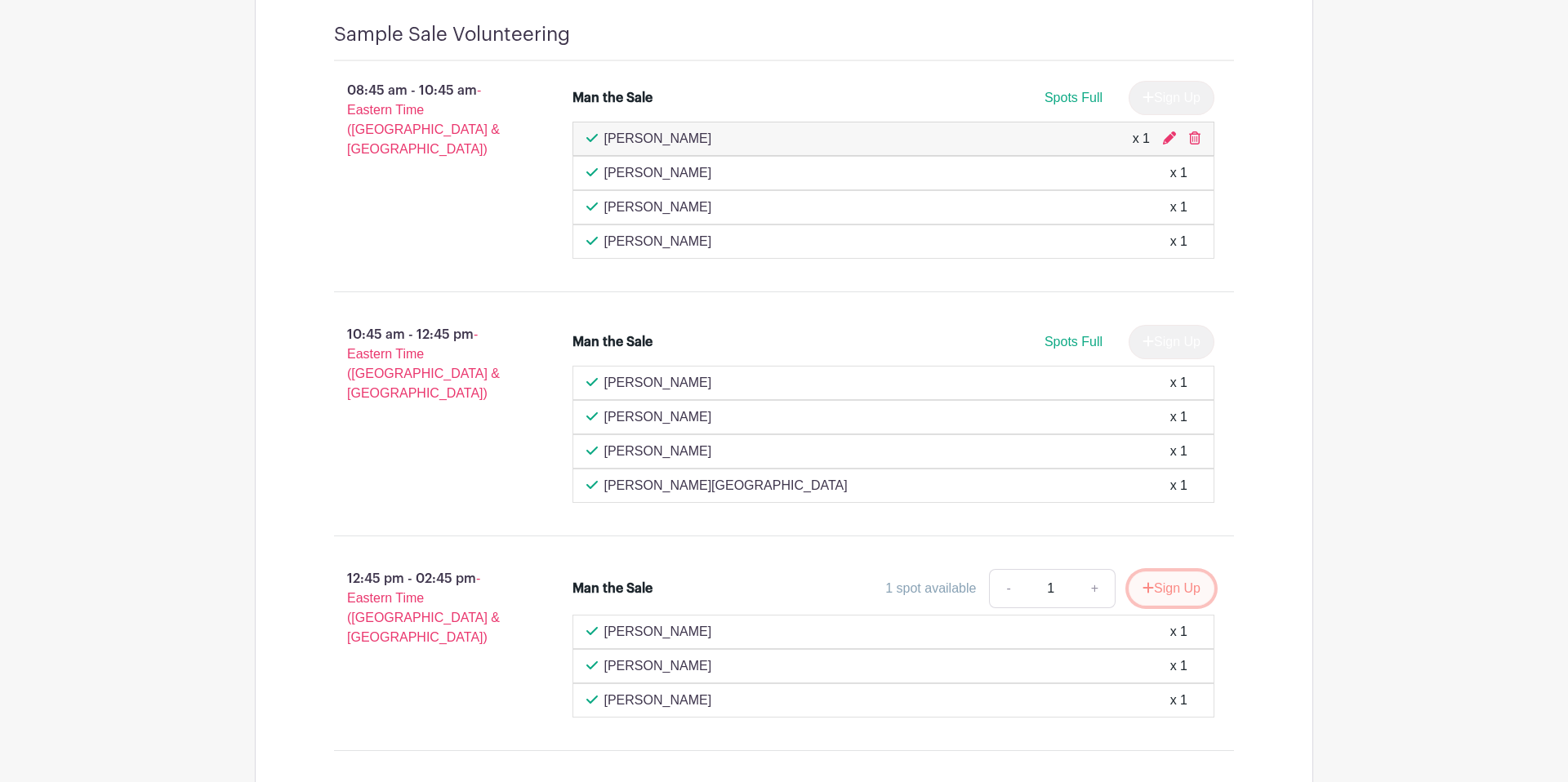
click at [815, 594] on button "Sign Up" at bounding box center [1171, 588] width 85 height 34
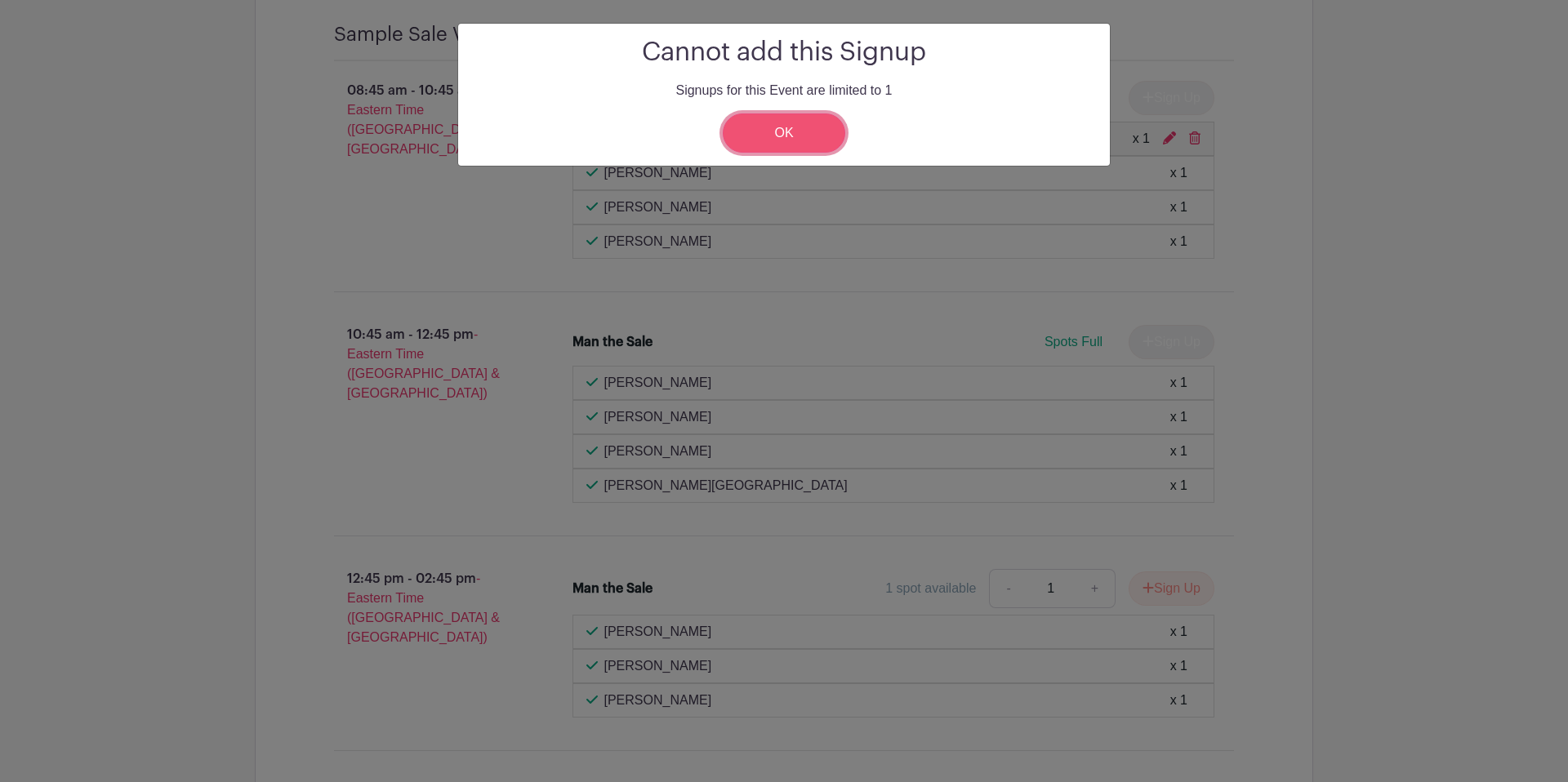
click at [815, 131] on link "OK" at bounding box center [784, 133] width 123 height 39
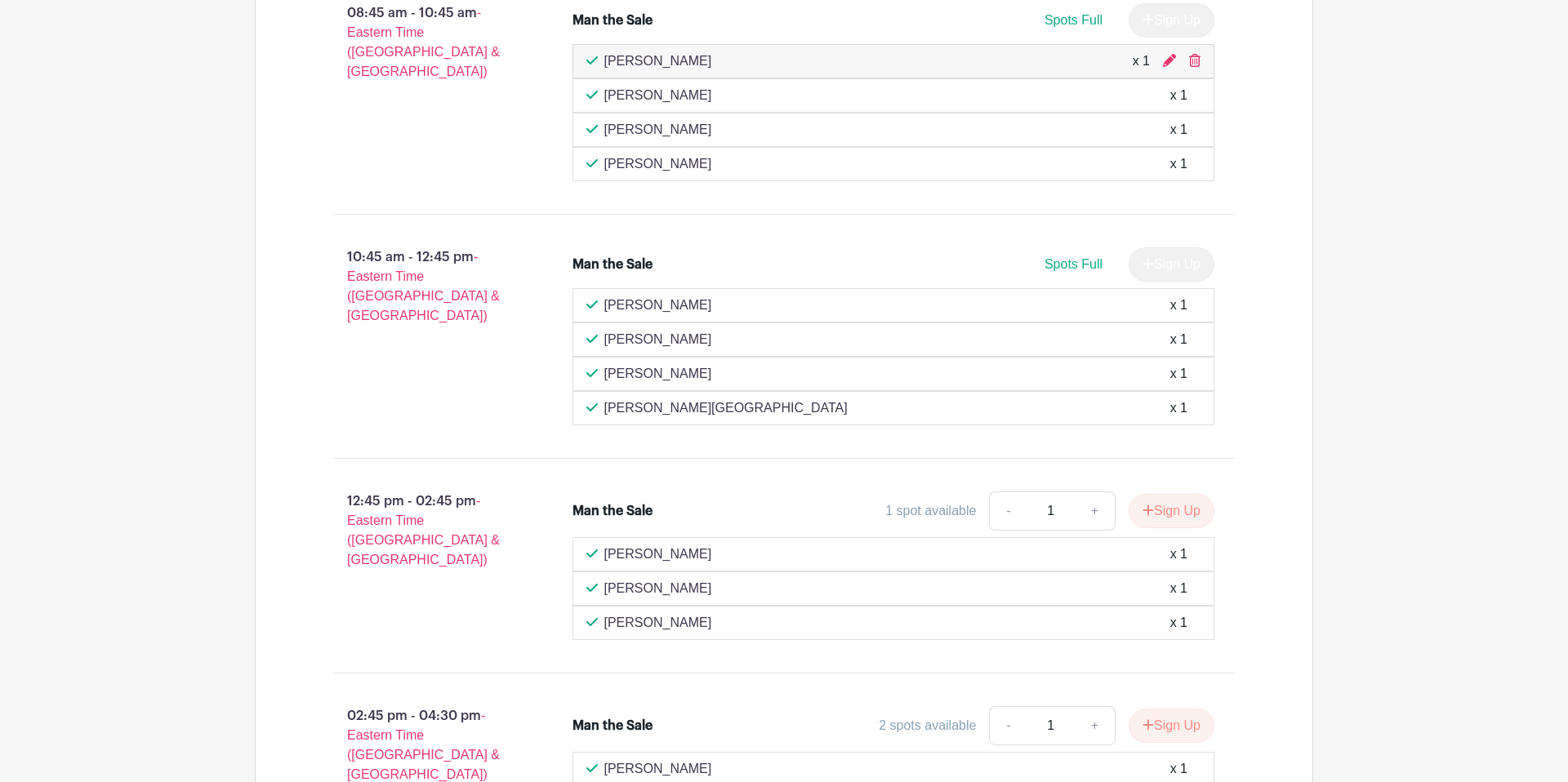
scroll to position [1232, 0]
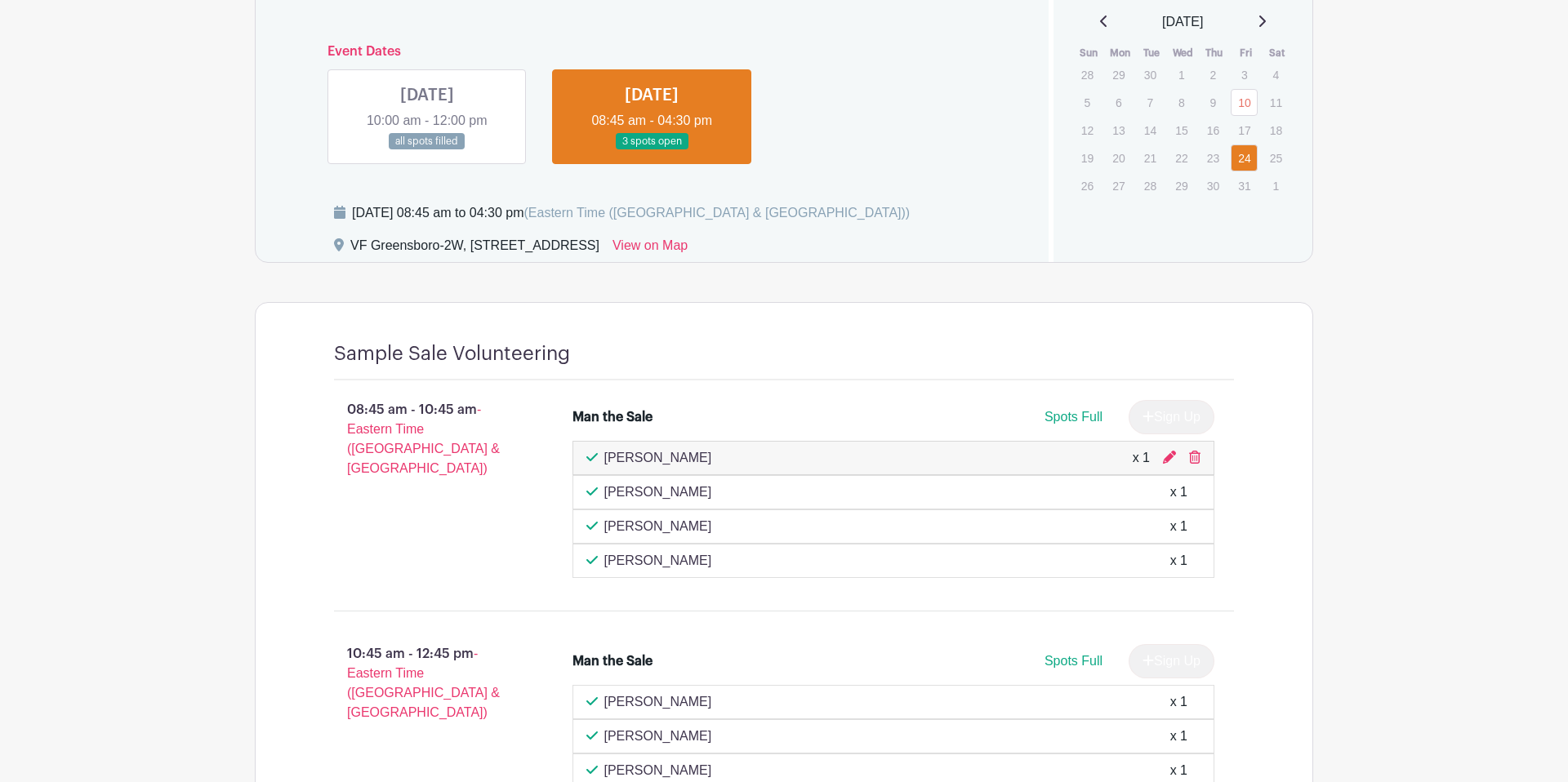
scroll to position [839, 0]
click at [1191, 455] on icon at bounding box center [1195, 456] width 12 height 13
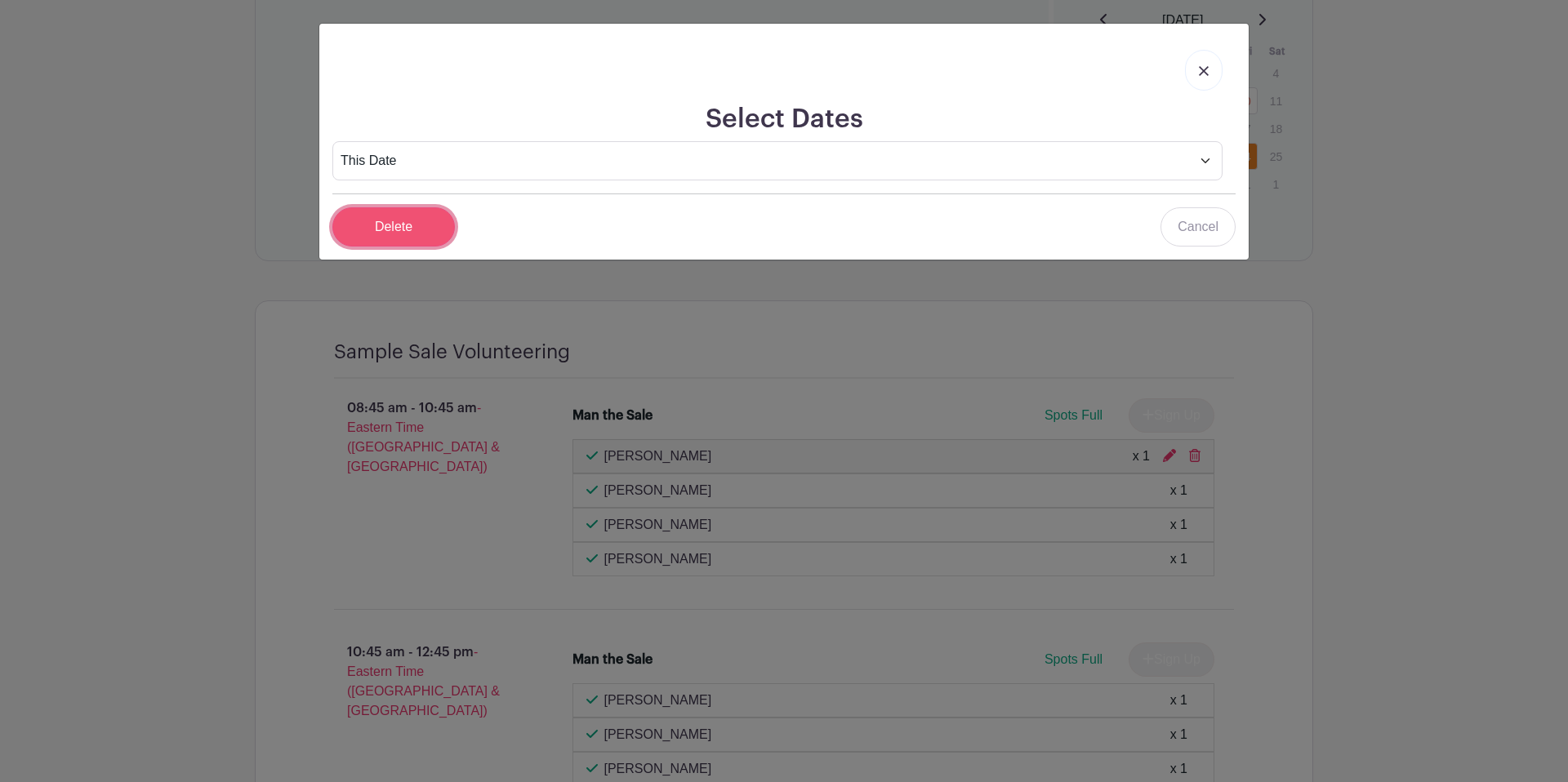
click at [420, 215] on input "Delete" at bounding box center [394, 226] width 123 height 39
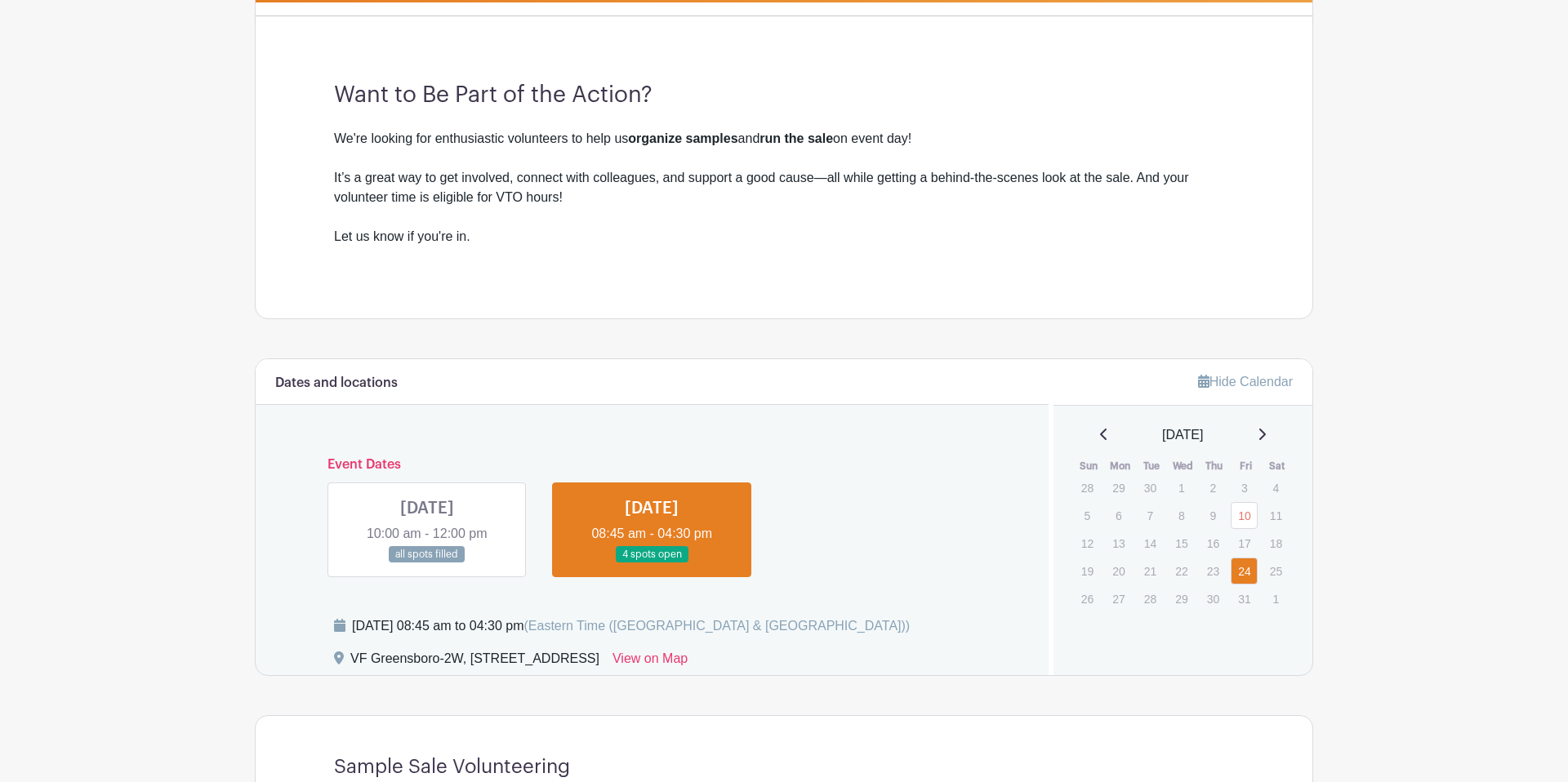
scroll to position [552, 0]
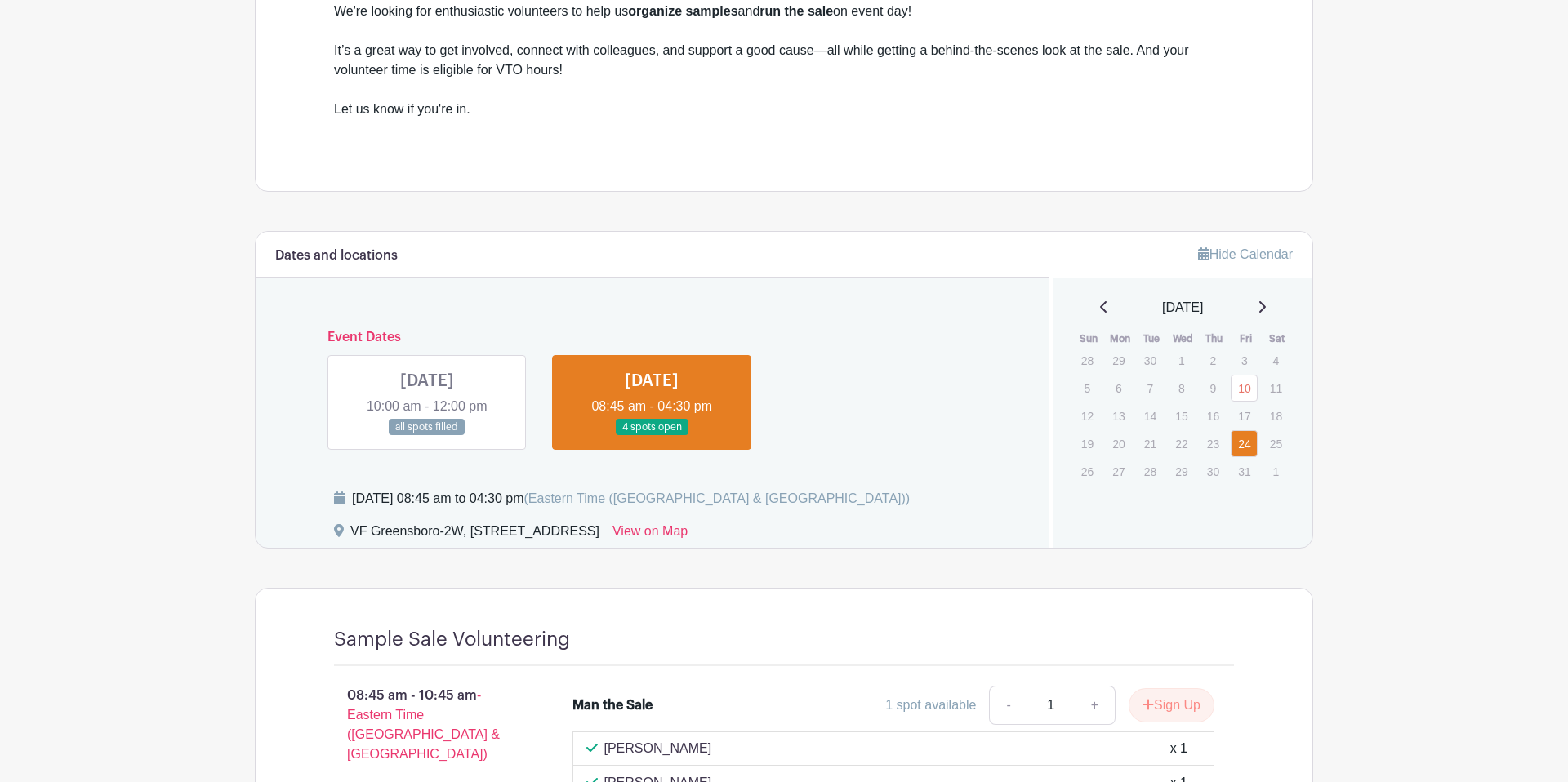
click at [651, 436] on link at bounding box center [651, 436] width 0 height 0
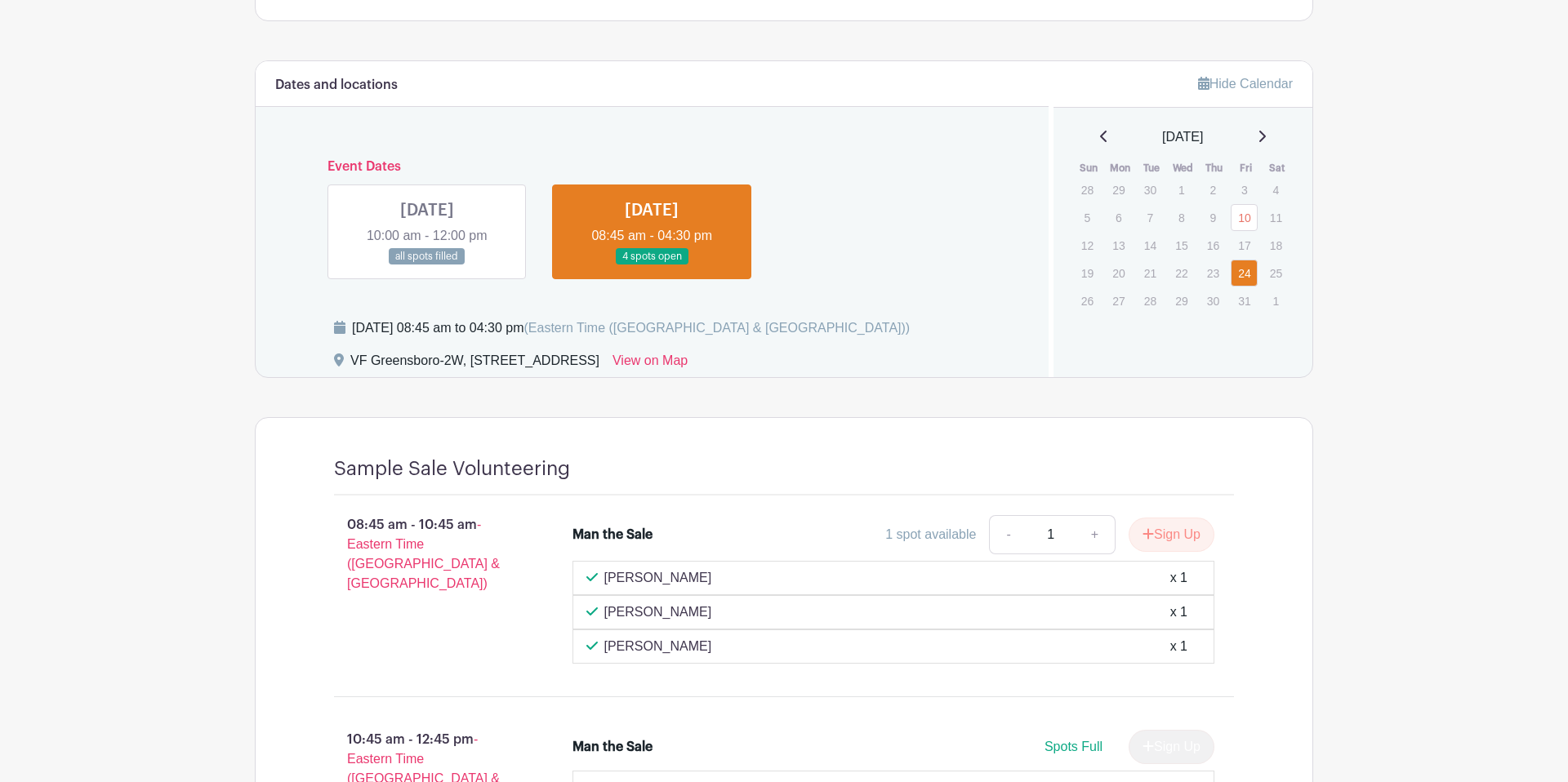
scroll to position [694, 0]
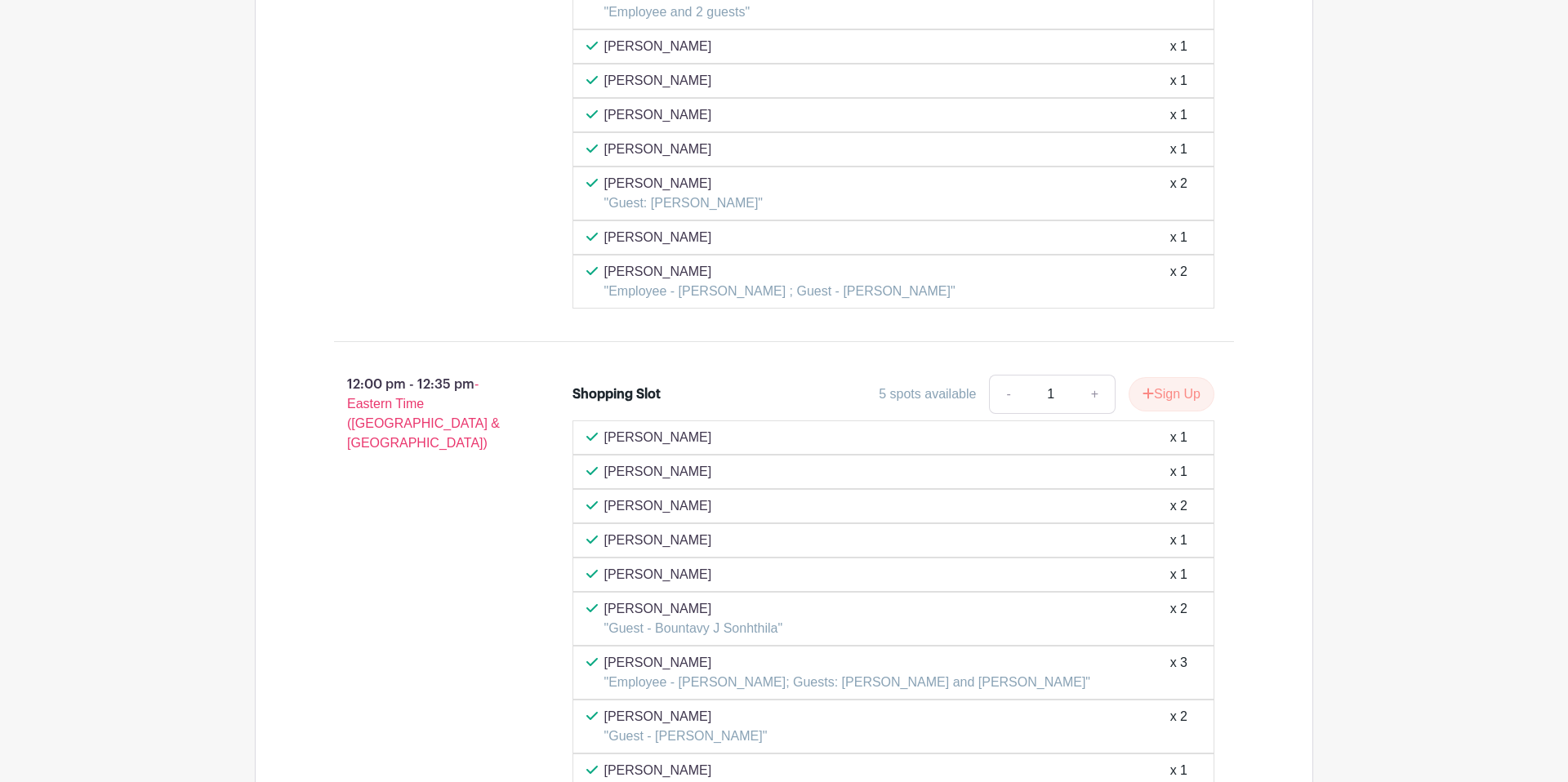
scroll to position [5164, 0]
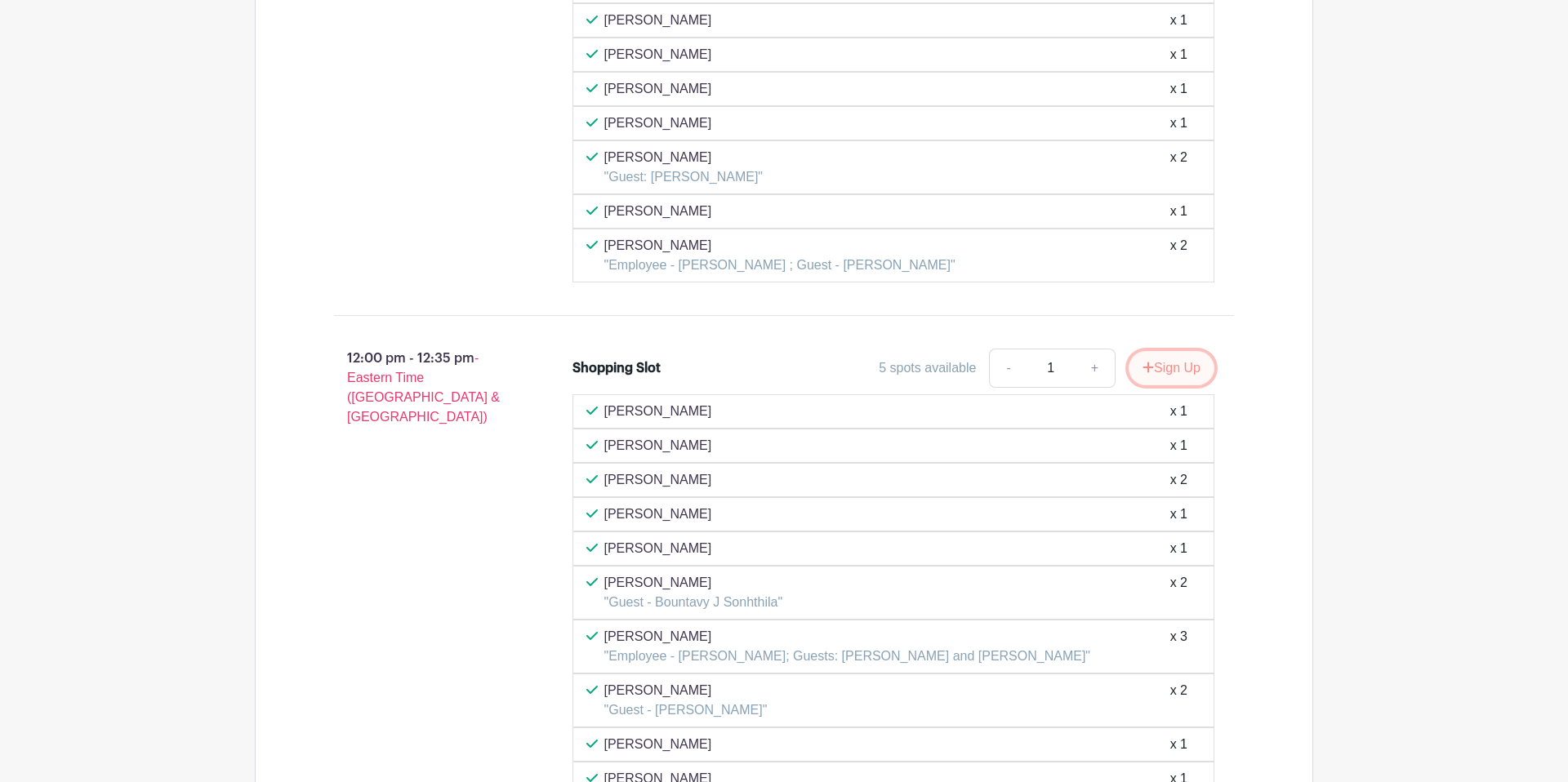
click at [1174, 375] on button "Sign Up" at bounding box center [1171, 368] width 85 height 34
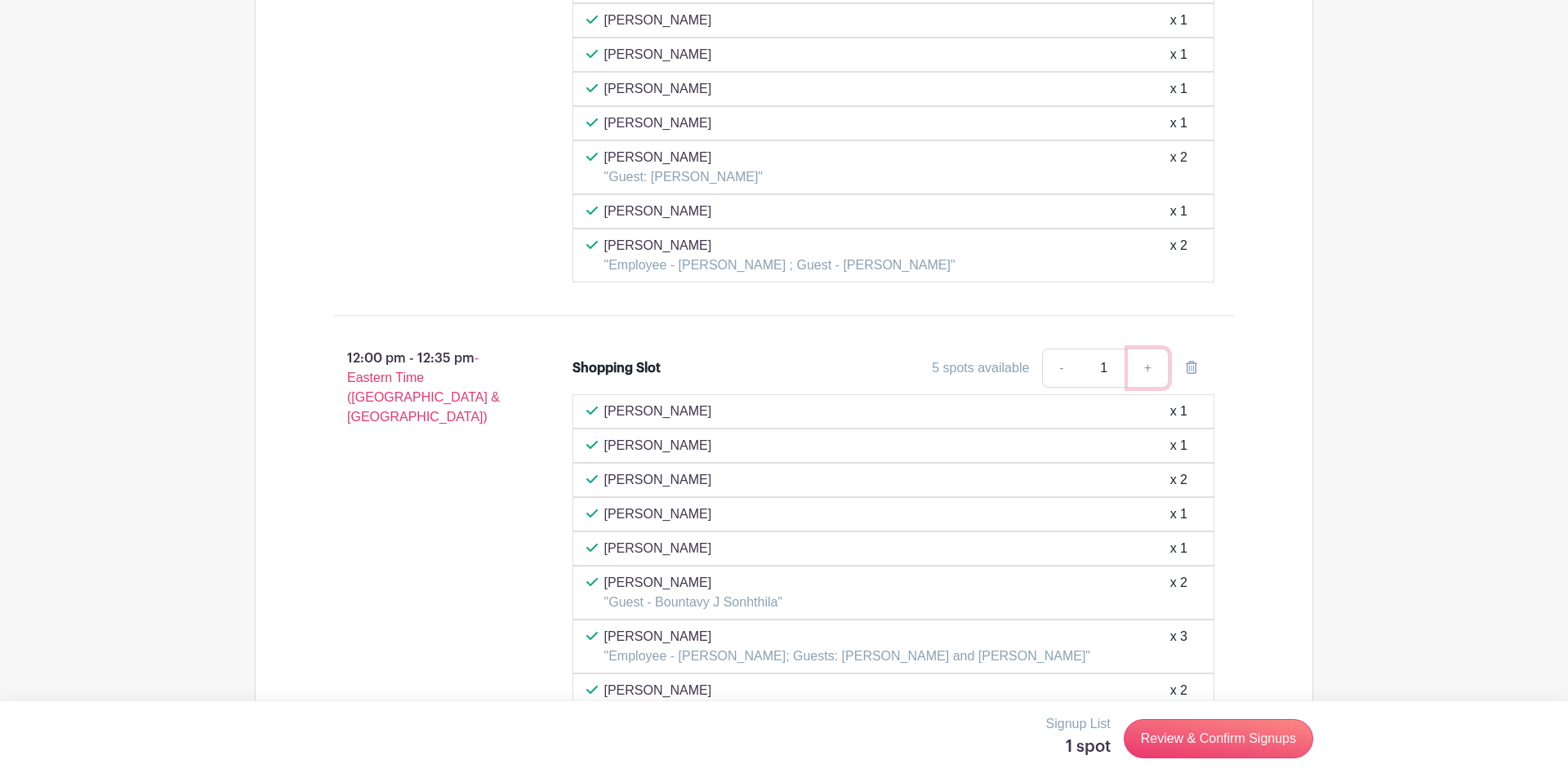
click at [1155, 372] on link "+" at bounding box center [1148, 368] width 41 height 39
type input "2"
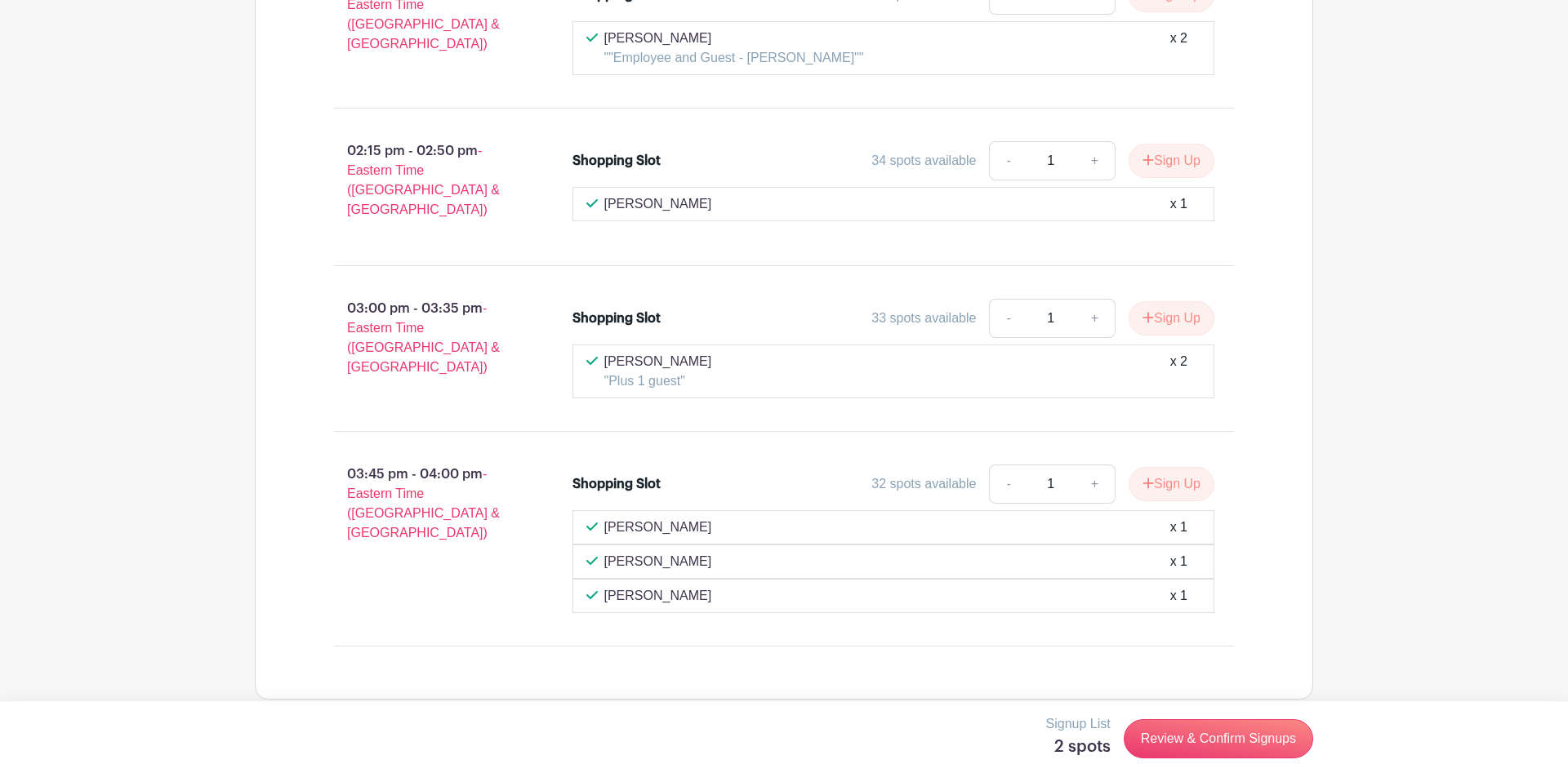
scroll to position [6606, 0]
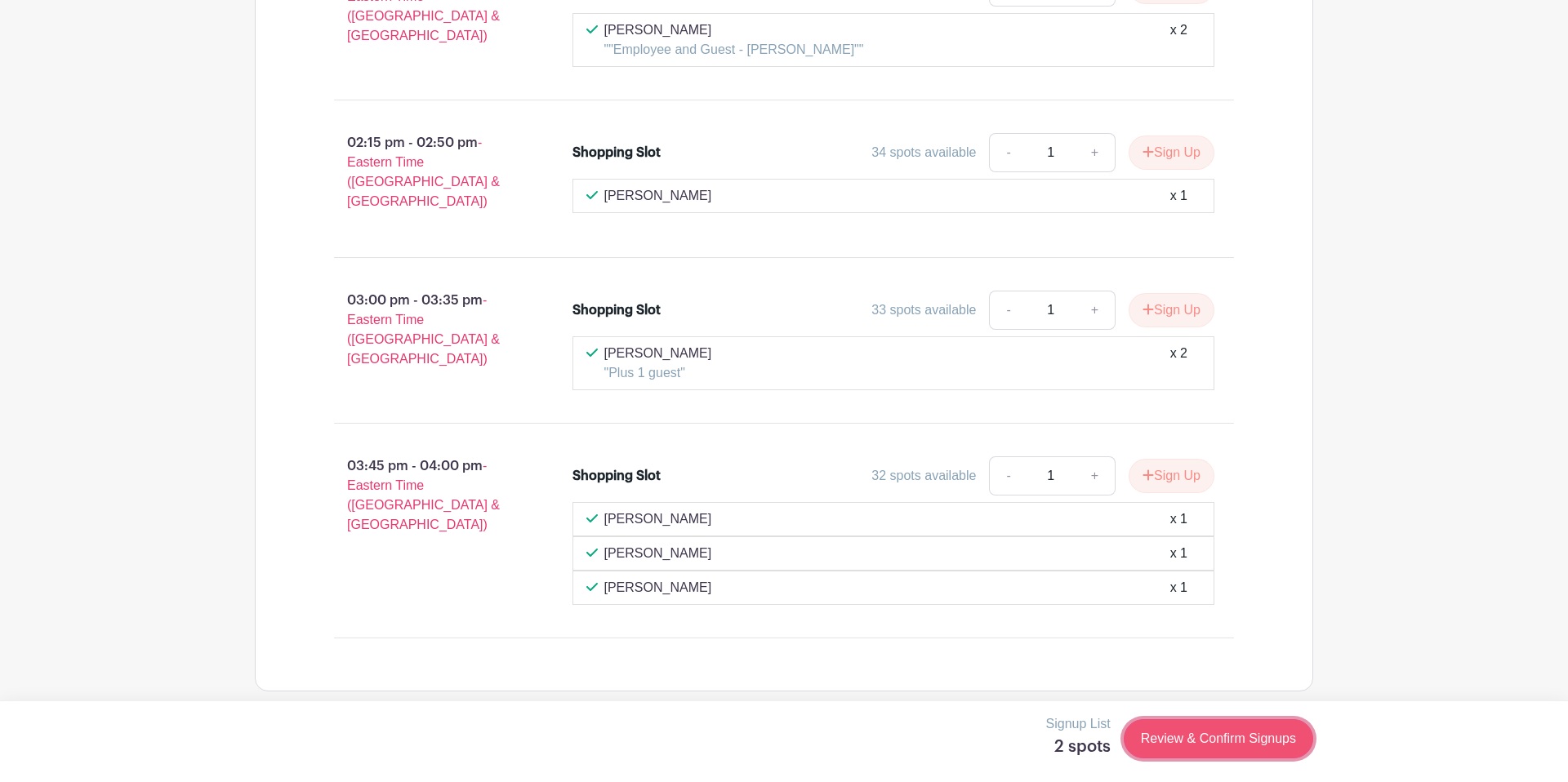
click at [1187, 737] on link "Review & Confirm Signups" at bounding box center [1218, 738] width 190 height 39
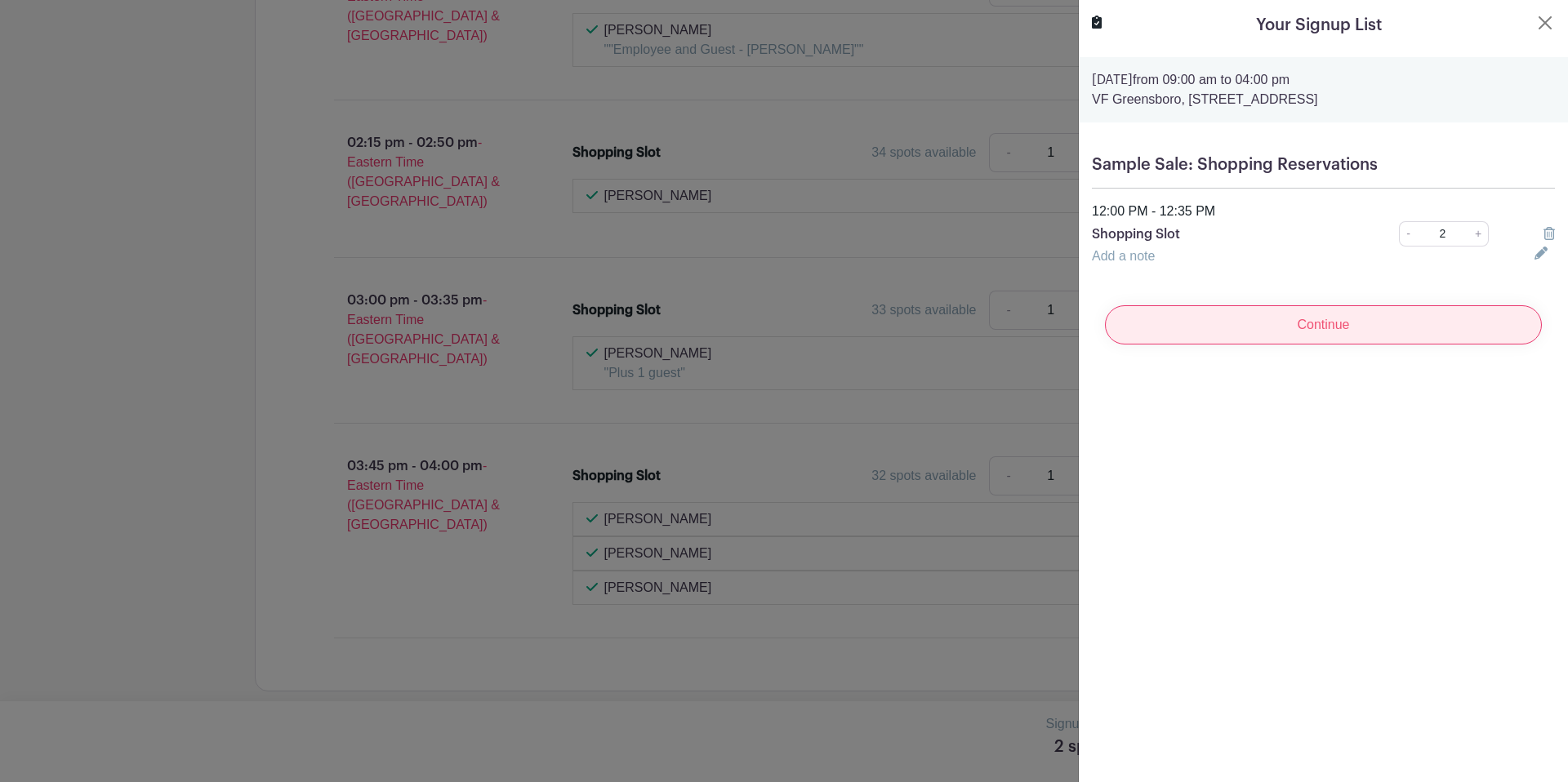
click at [1298, 328] on input "Continue" at bounding box center [1323, 324] width 437 height 39
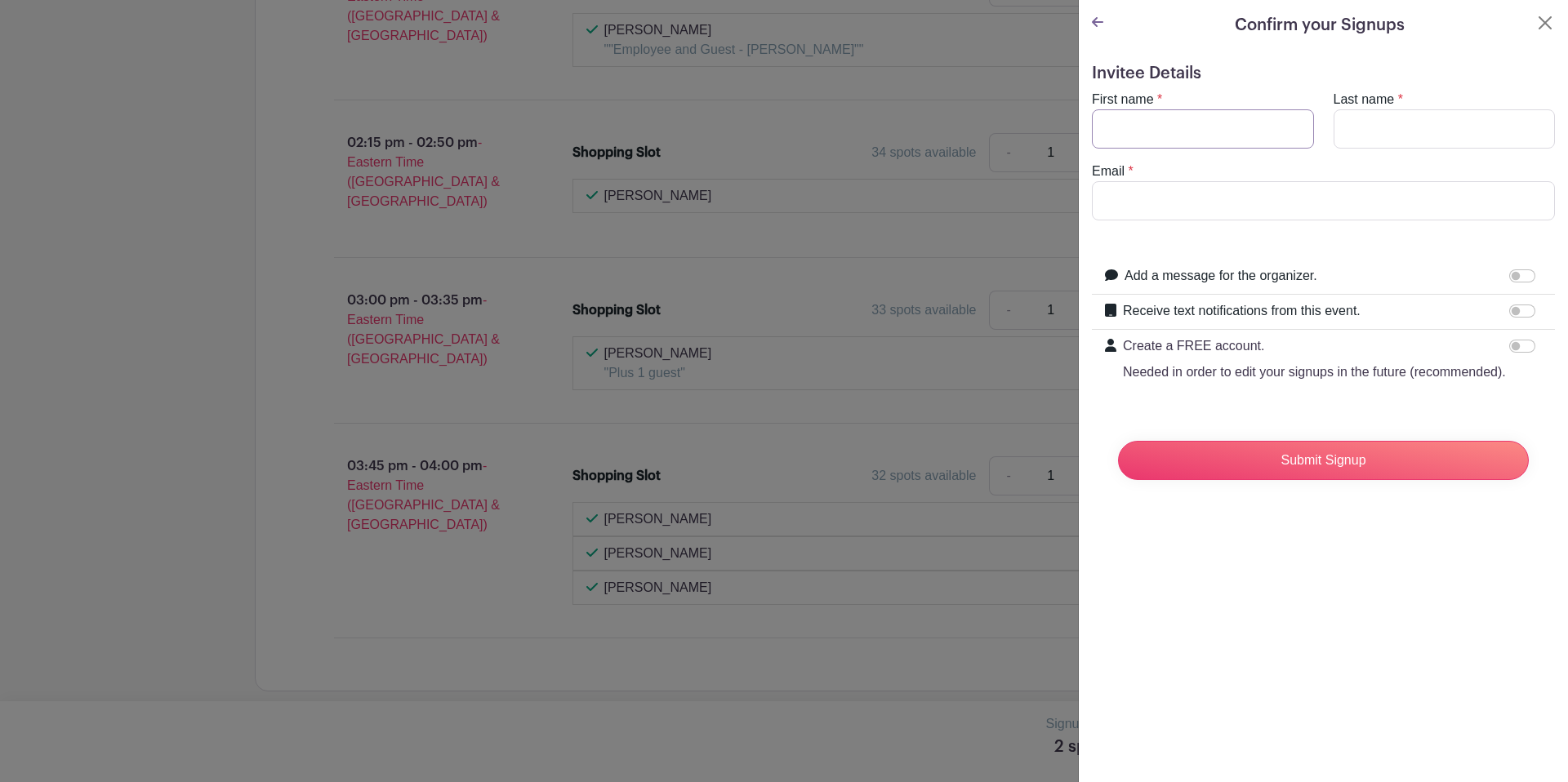
click at [1140, 135] on input "First name" at bounding box center [1203, 128] width 222 height 39
type input "Bria"
click at [1368, 124] on input "Last name" at bounding box center [1445, 128] width 222 height 39
type input "[PERSON_NAME]"
click at [1307, 207] on input "Email" at bounding box center [1323, 200] width 463 height 39
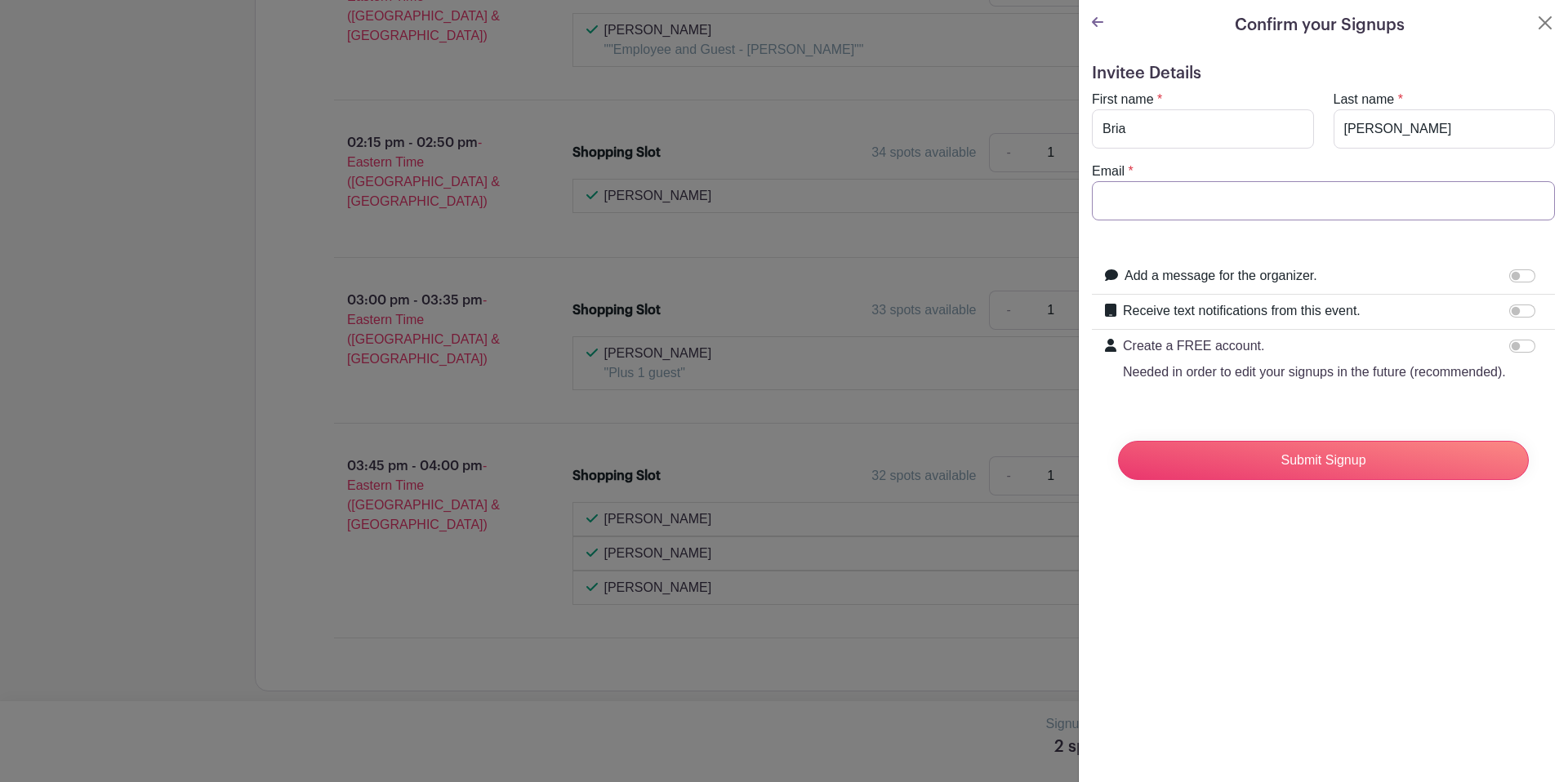
type input "[EMAIL_ADDRESS][DOMAIN_NAME]"
click at [1520, 270] on input "Add a message for the organizer." at bounding box center [1522, 276] width 27 height 13
checkbox input "true"
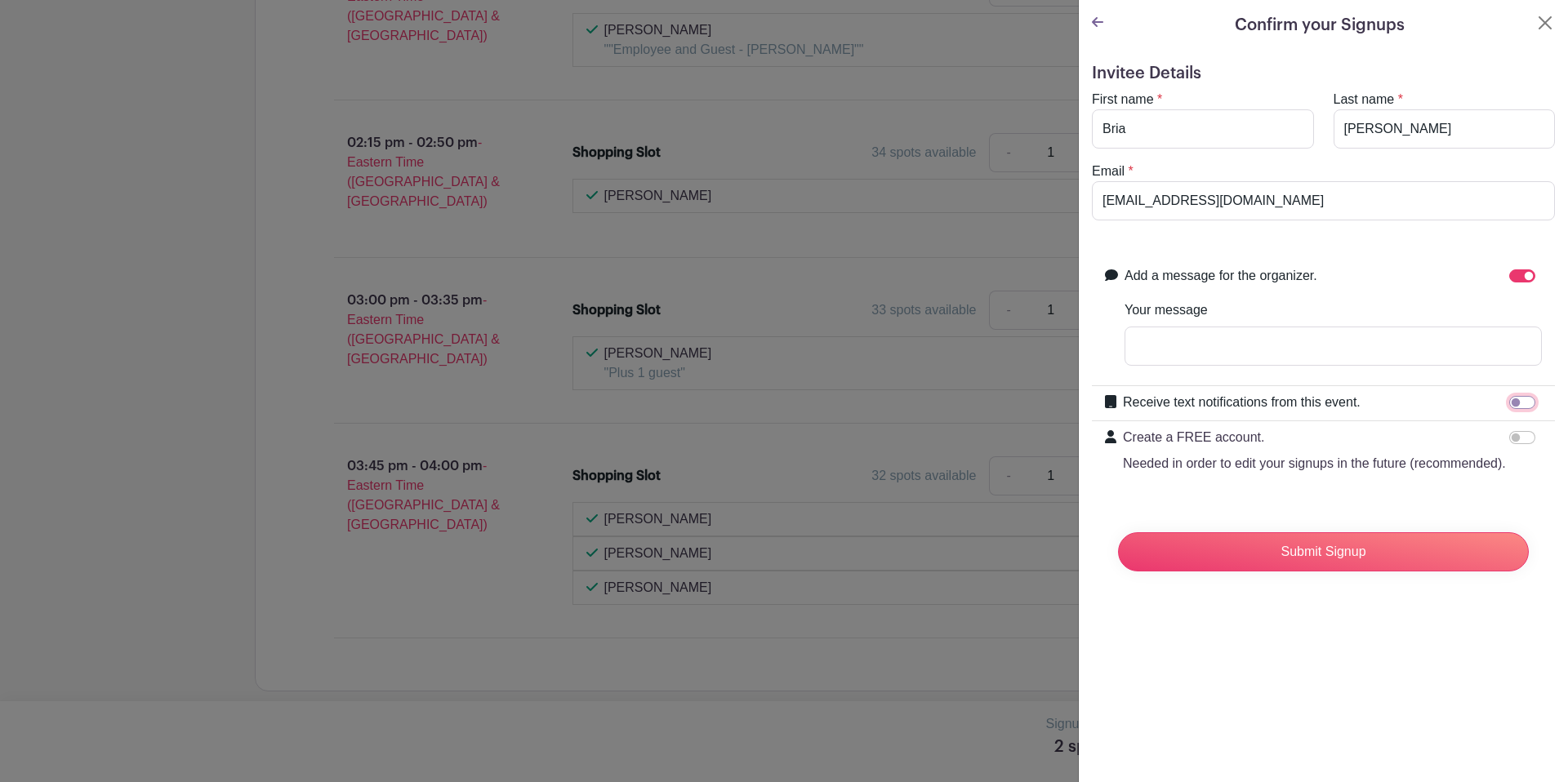
click at [1527, 407] on input "Receive text notifications from this event." at bounding box center [1522, 403] width 27 height 13
checkbox input "true"
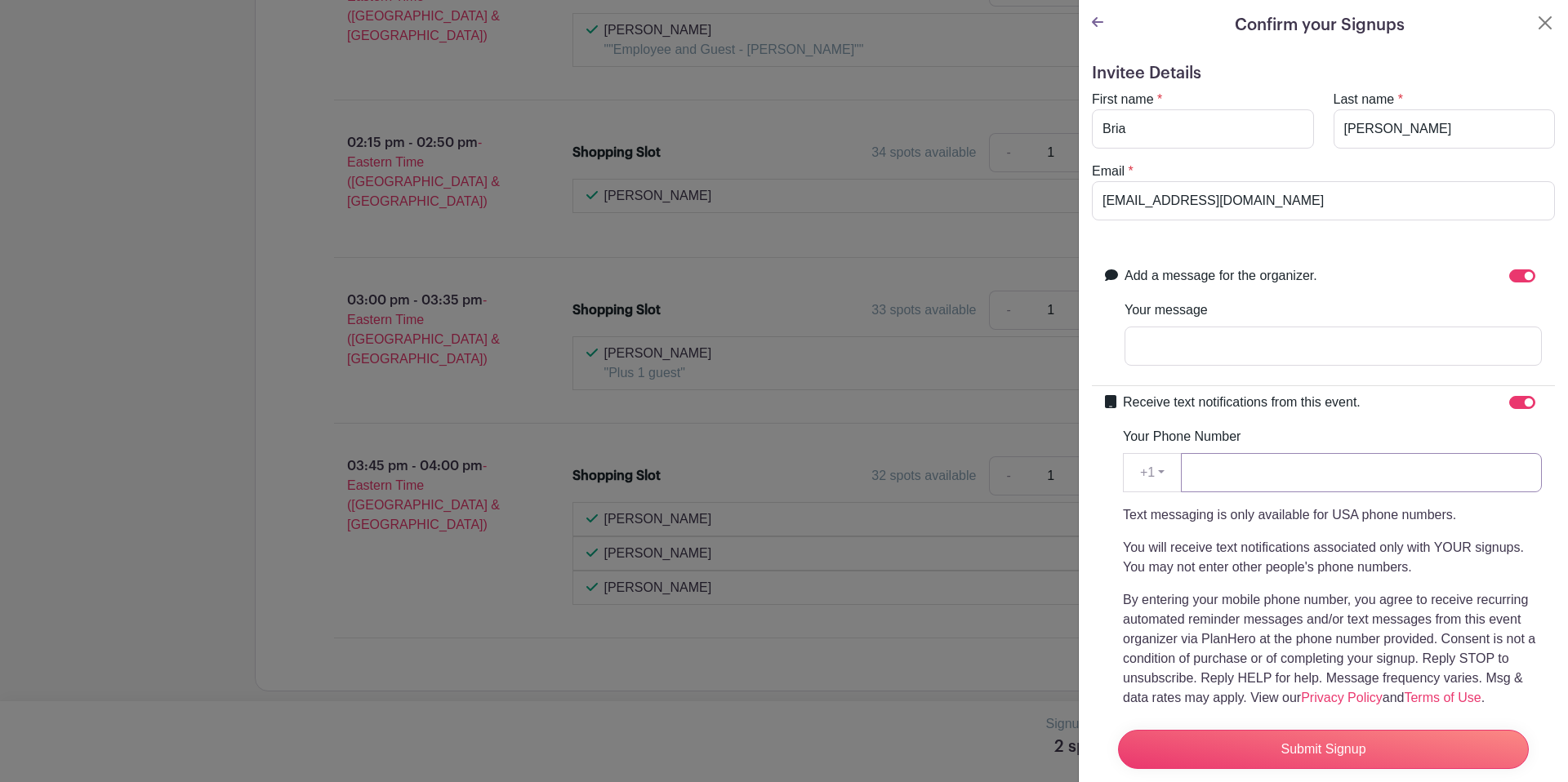
click at [1247, 469] on input "Your Phone Number" at bounding box center [1361, 472] width 361 height 39
type input "9105287012"
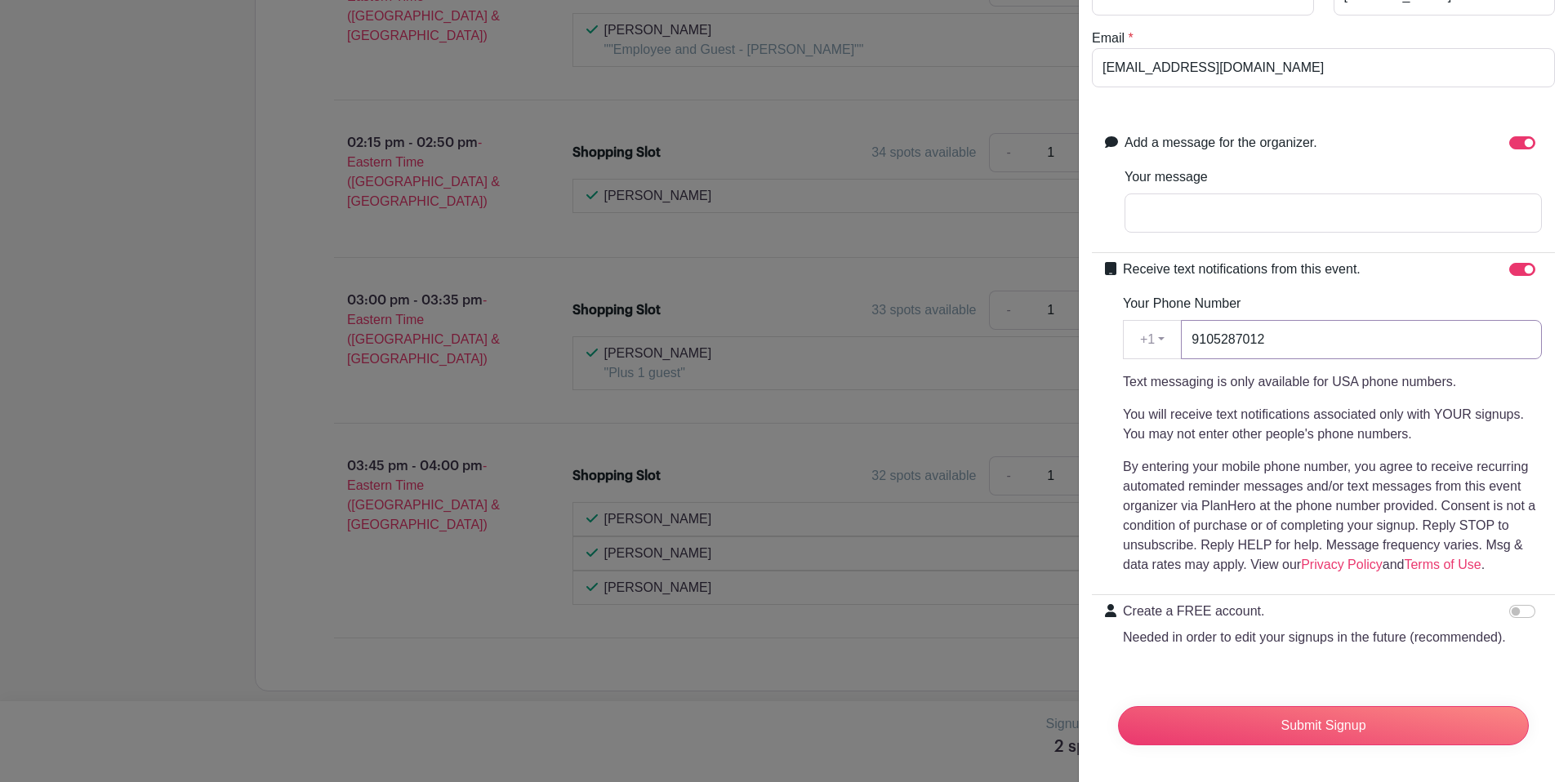
scroll to position [136, 0]
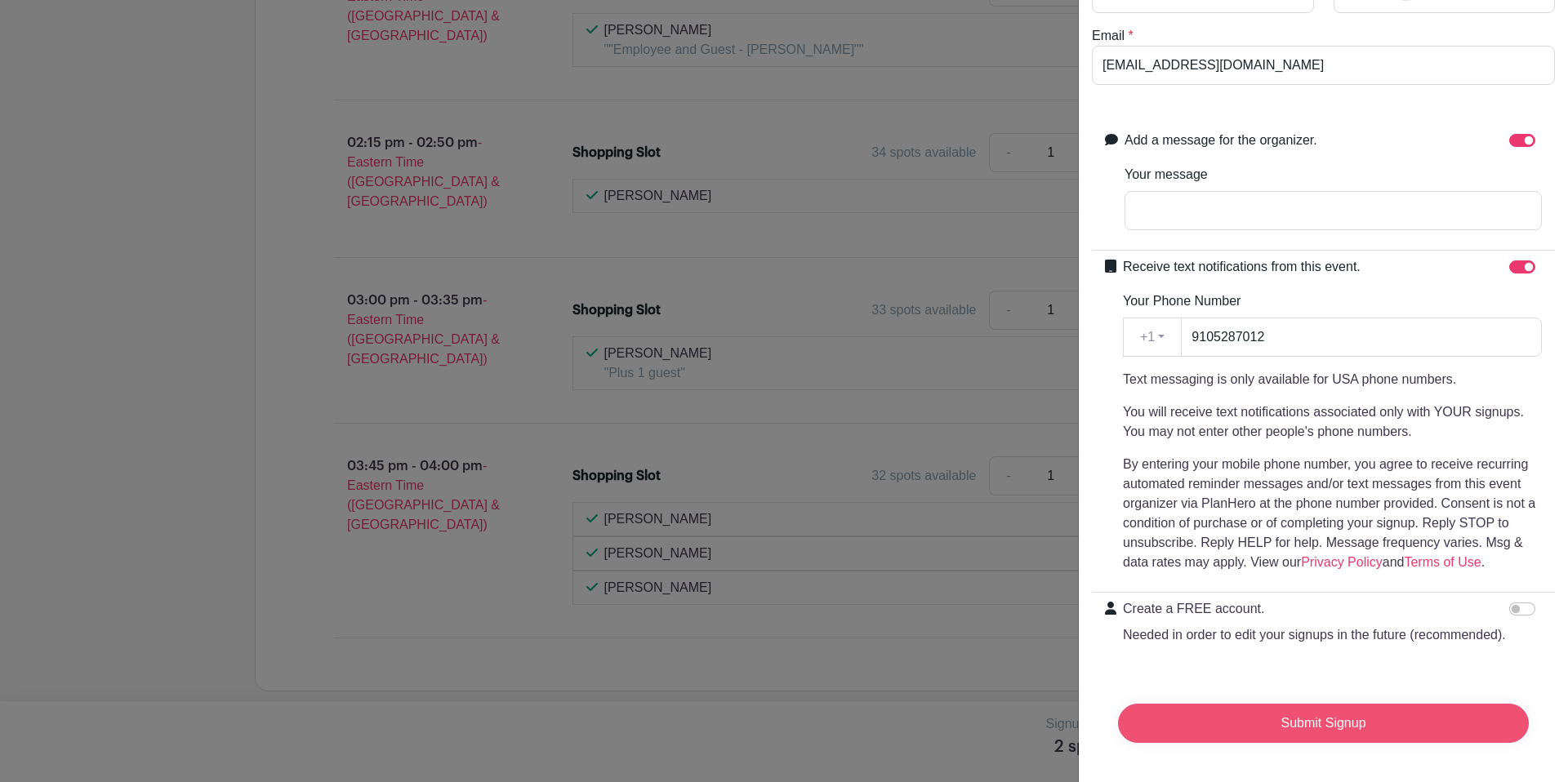
click at [1308, 725] on input "Submit Signup" at bounding box center [1324, 722] width 411 height 39
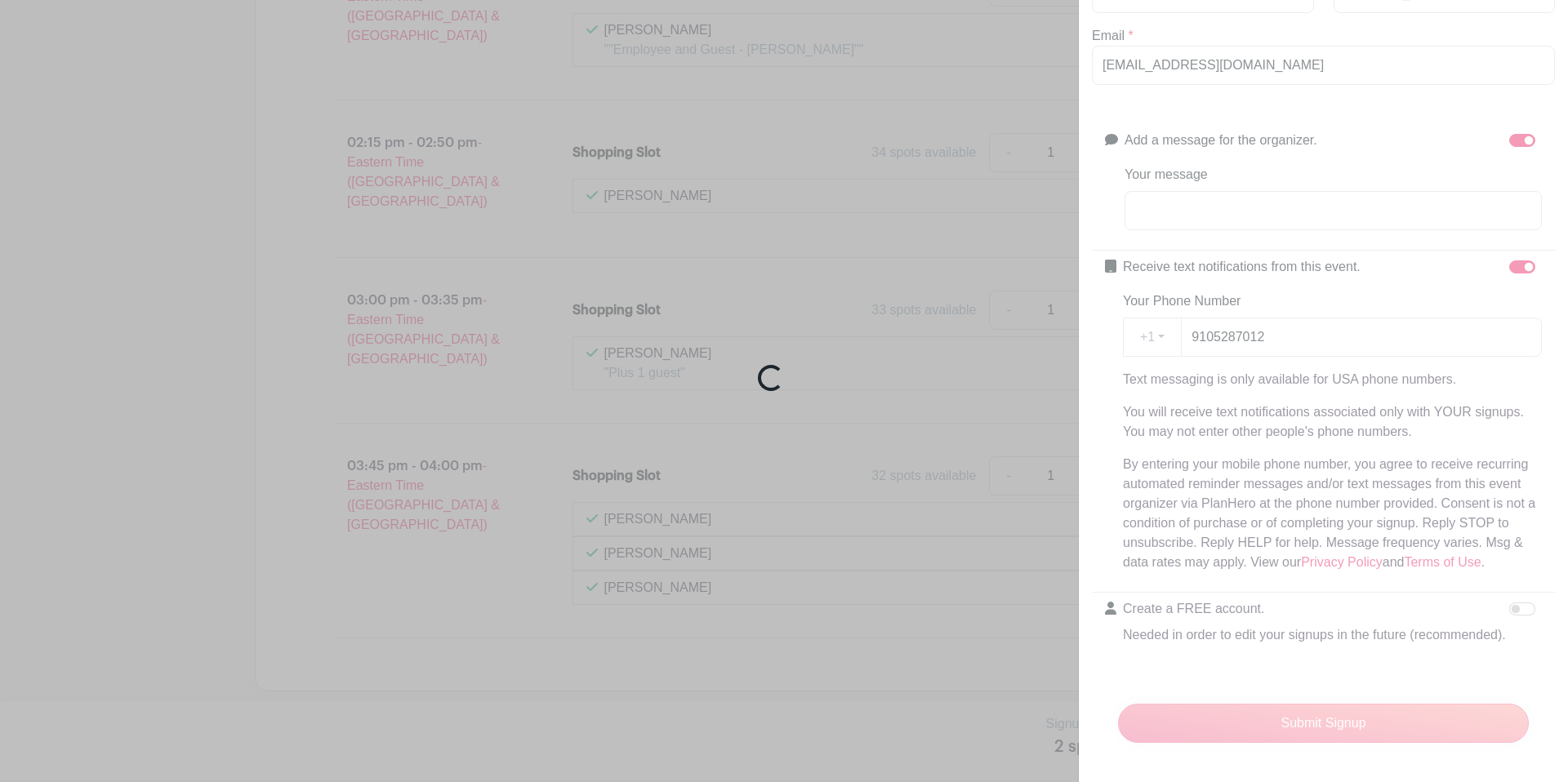
scroll to position [6640, 0]
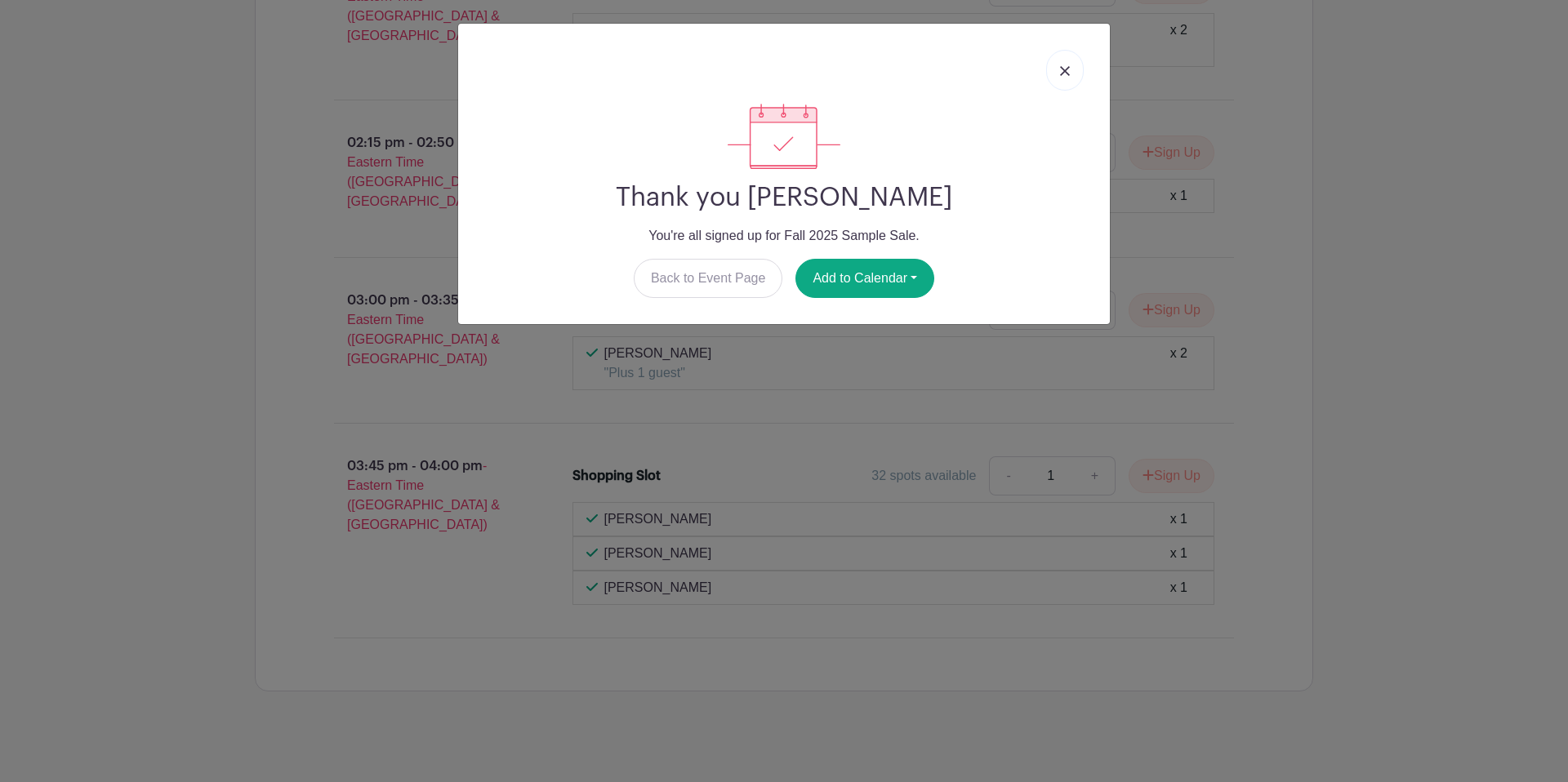
click at [1065, 69] on img at bounding box center [1065, 71] width 10 height 10
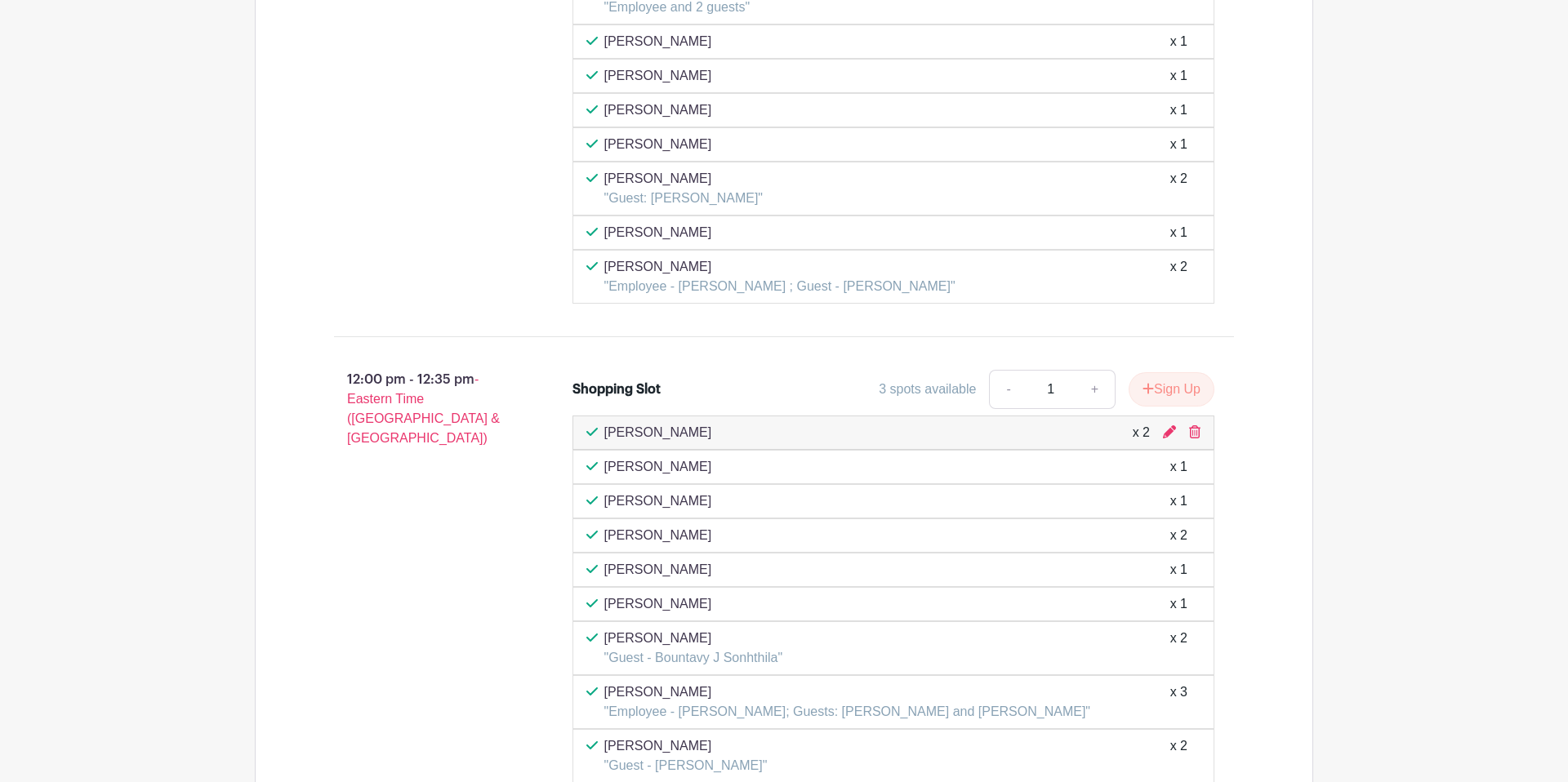
scroll to position [5167, 0]
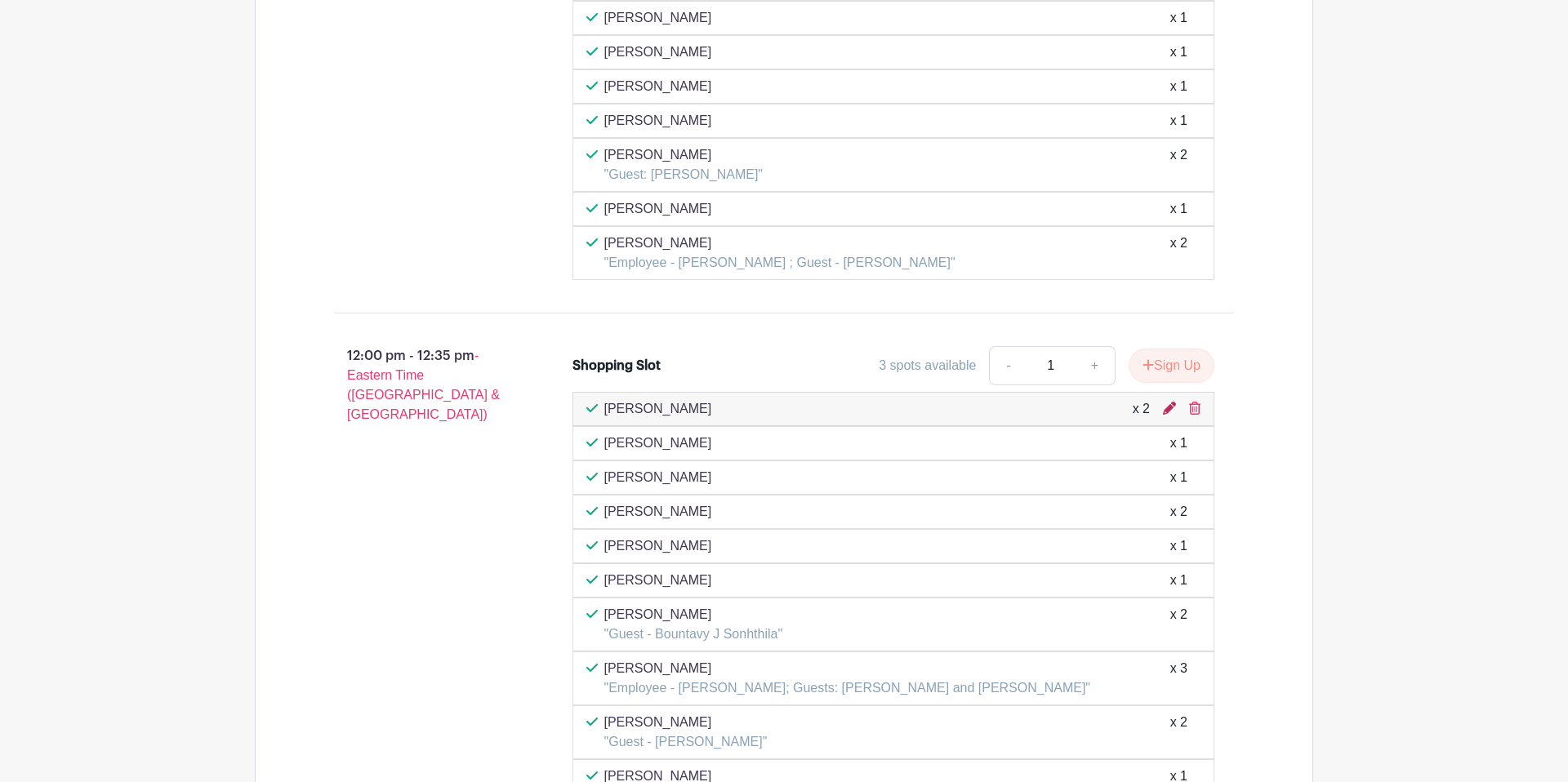
click at [1163, 409] on icon at bounding box center [1169, 408] width 13 height 13
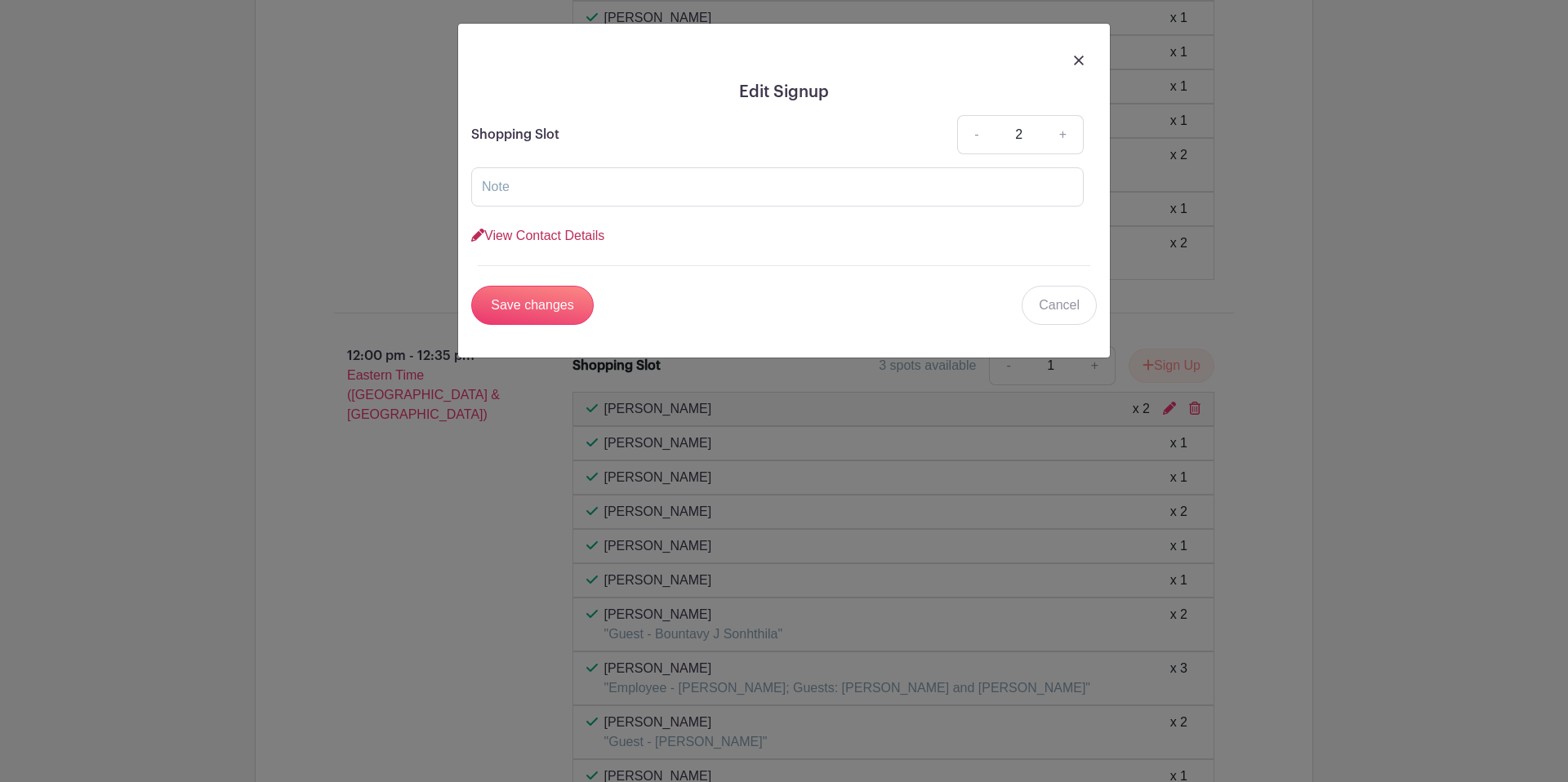
click at [588, 231] on link "View Contact Details" at bounding box center [537, 235] width 133 height 14
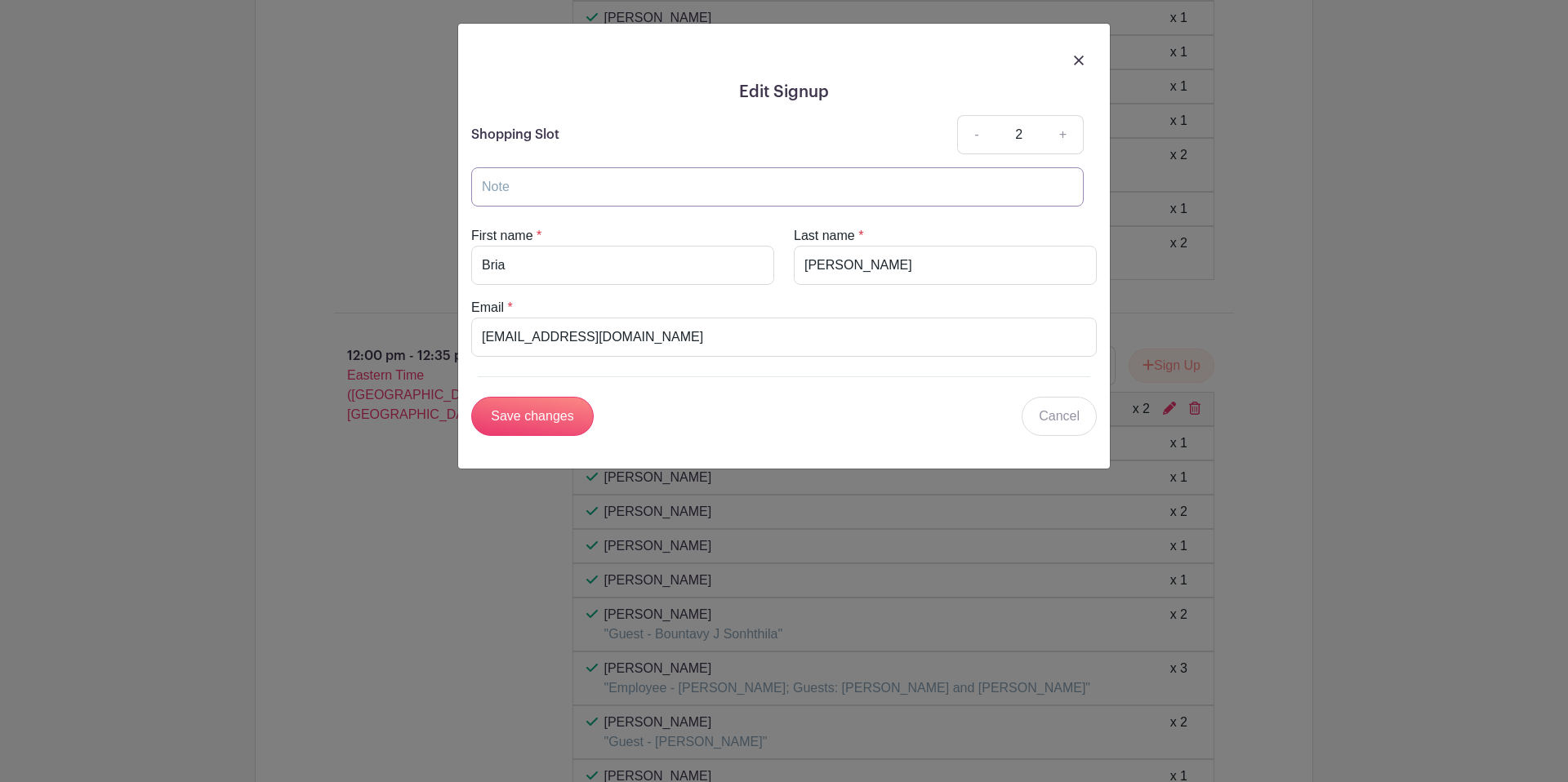
click at [528, 193] on input "text" at bounding box center [777, 186] width 612 height 39
type input "Guess- [PERSON_NAME]"
click at [542, 408] on input "Save changes" at bounding box center [532, 416] width 123 height 39
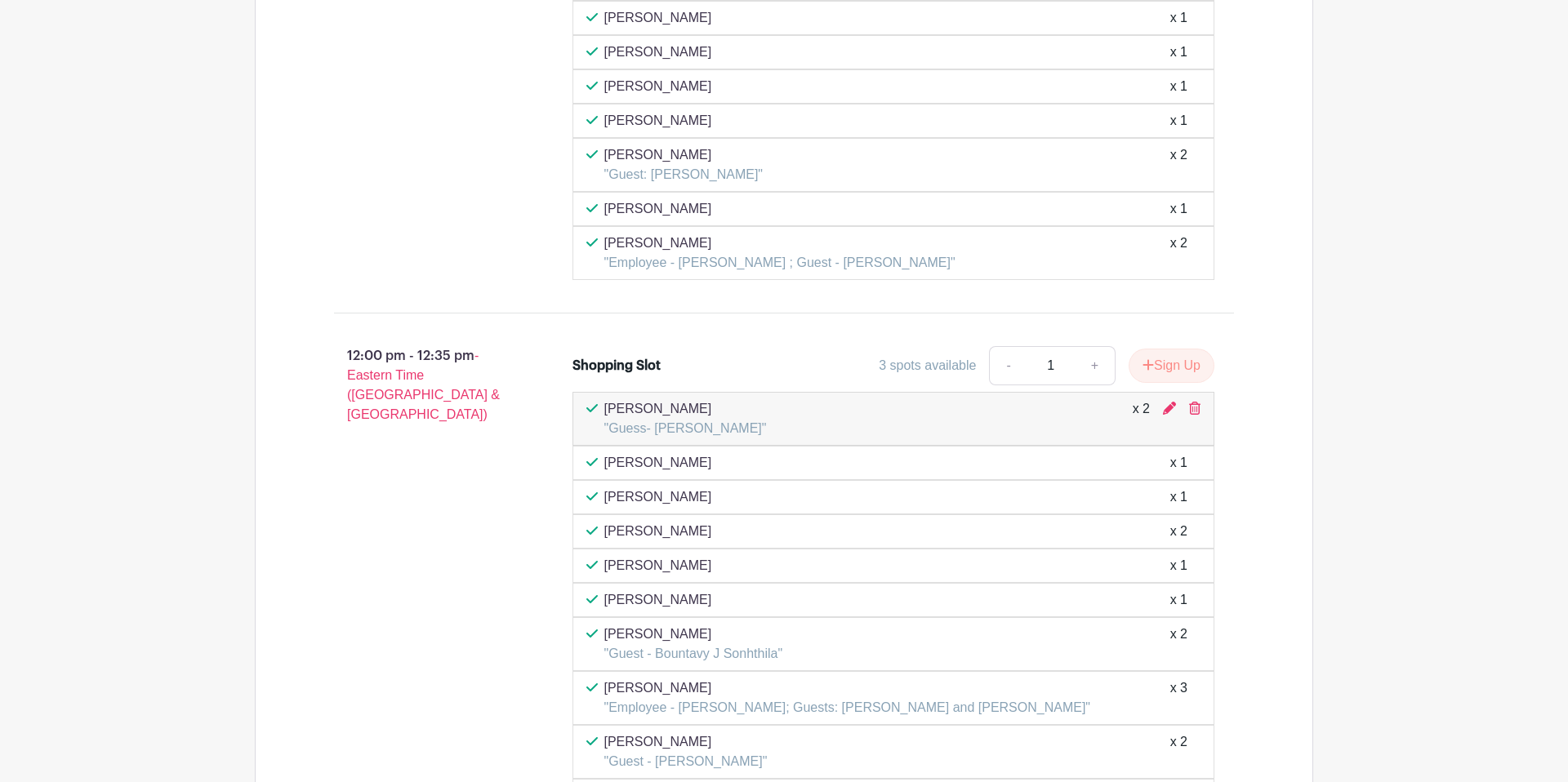
scroll to position [5208, 0]
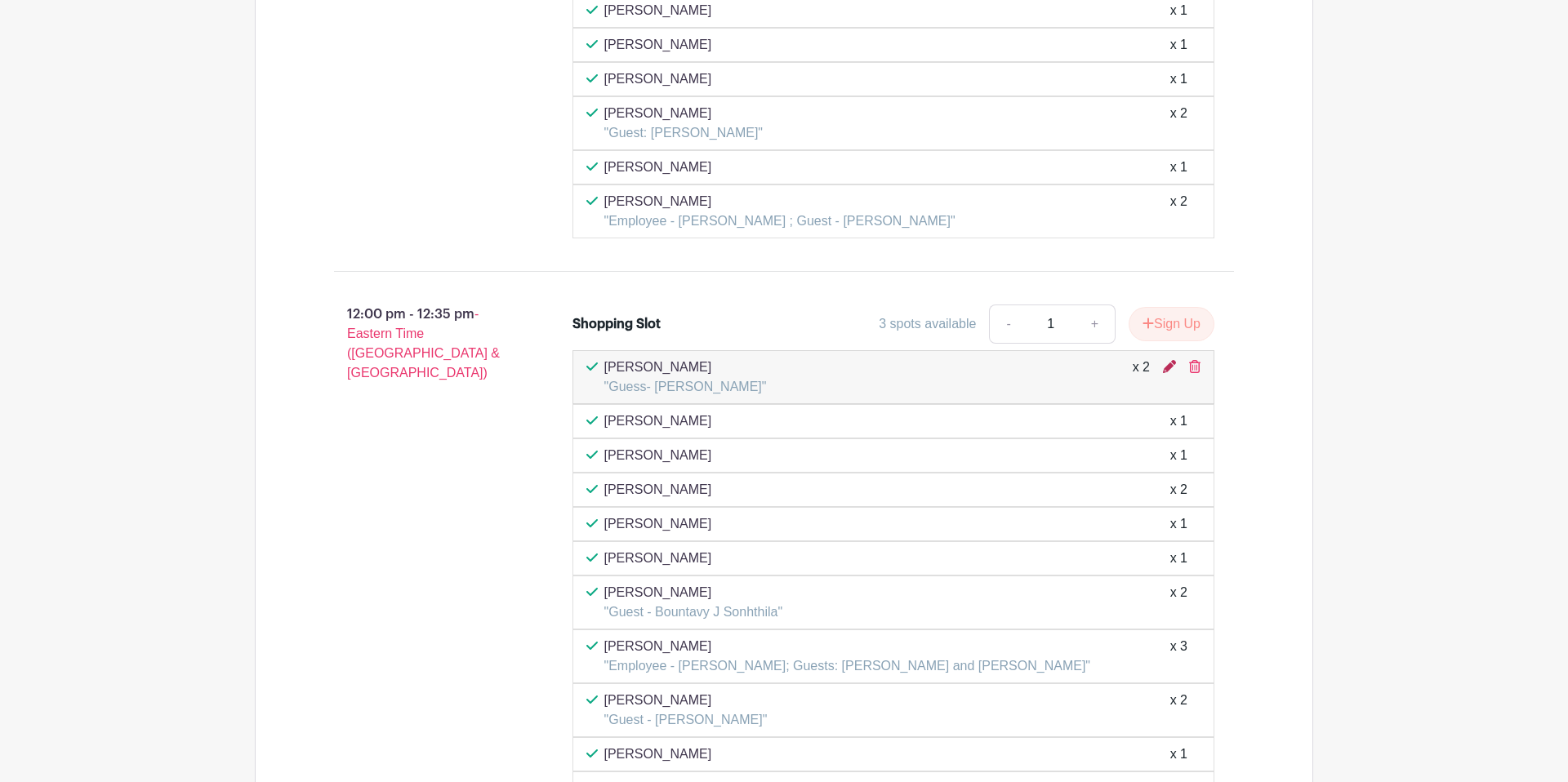
click at [1171, 367] on icon at bounding box center [1169, 366] width 13 height 13
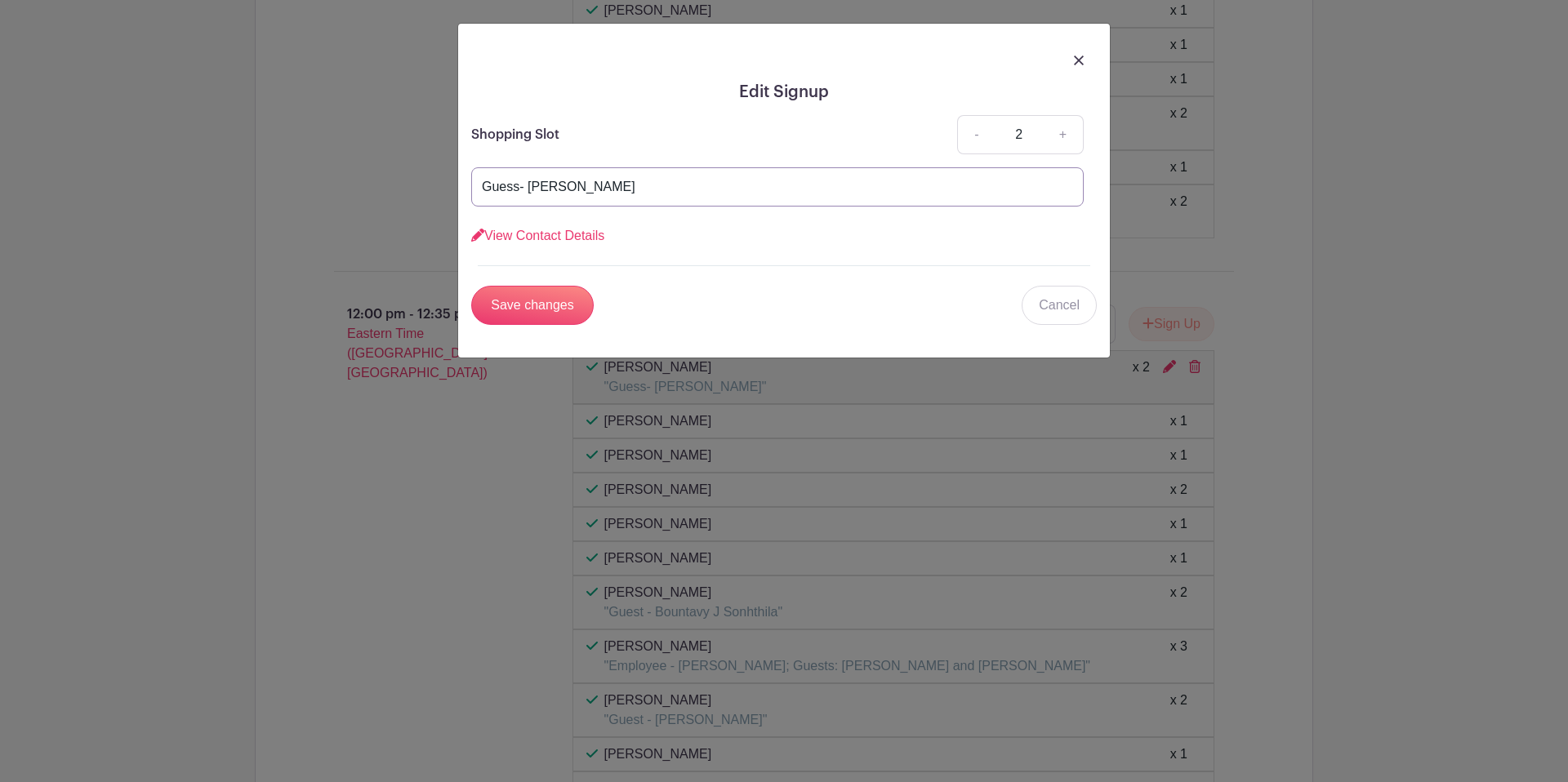
click at [515, 176] on input "Guess- [PERSON_NAME]" at bounding box center [777, 186] width 612 height 39
click at [517, 191] on input "Guess- [PERSON_NAME]" at bounding box center [777, 186] width 612 height 39
type input "Guest- [PERSON_NAME]"
click at [549, 300] on input "Save changes" at bounding box center [532, 305] width 123 height 39
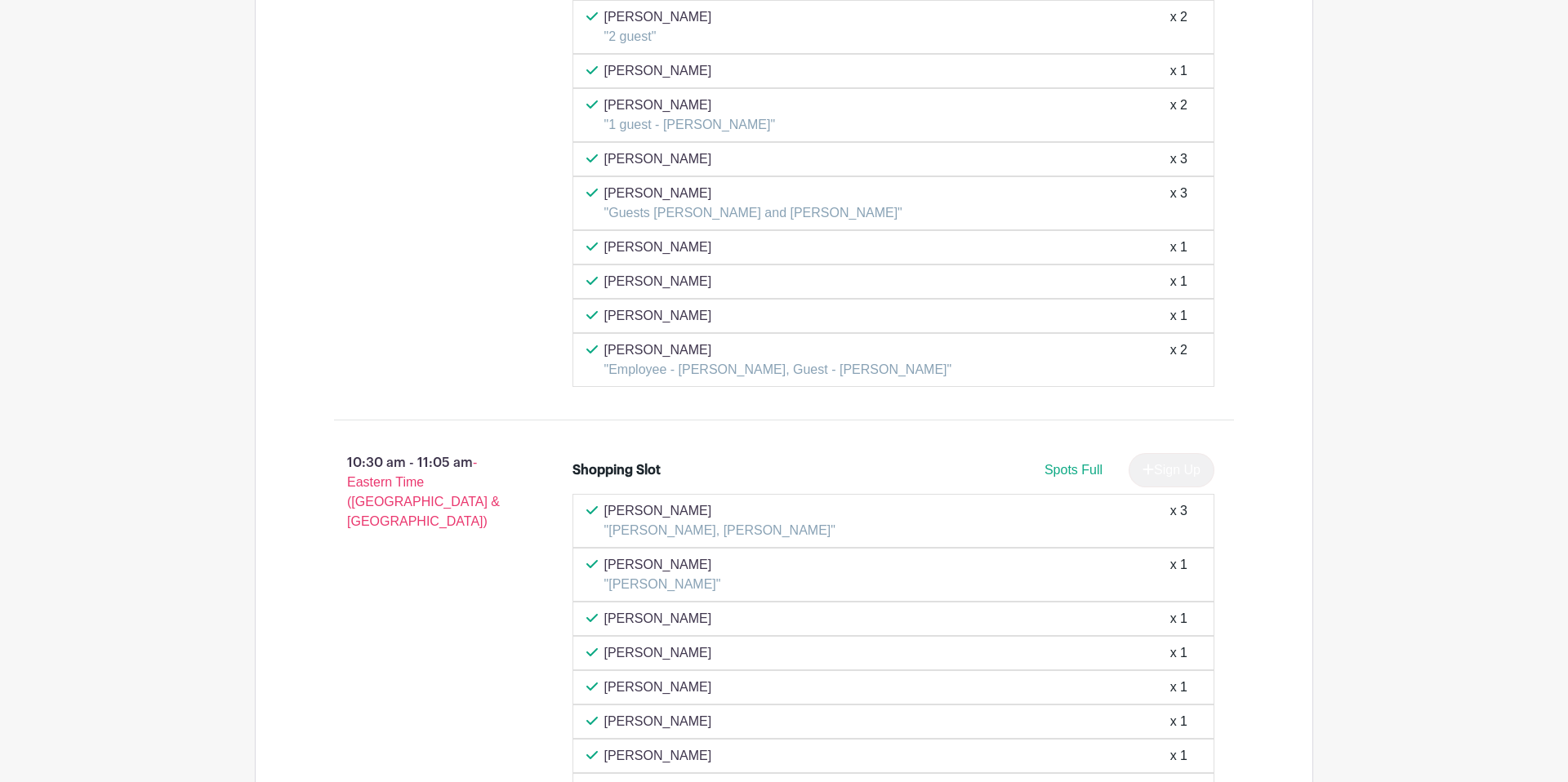
scroll to position [3043, 0]
